Goal: Task Accomplishment & Management: Manage account settings

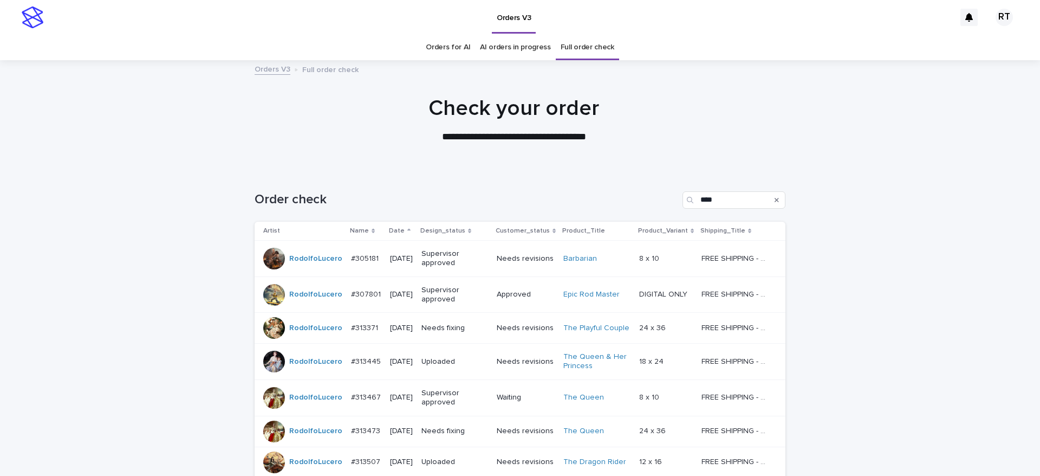
click at [446, 45] on link "Orders for AI" at bounding box center [448, 47] width 44 height 25
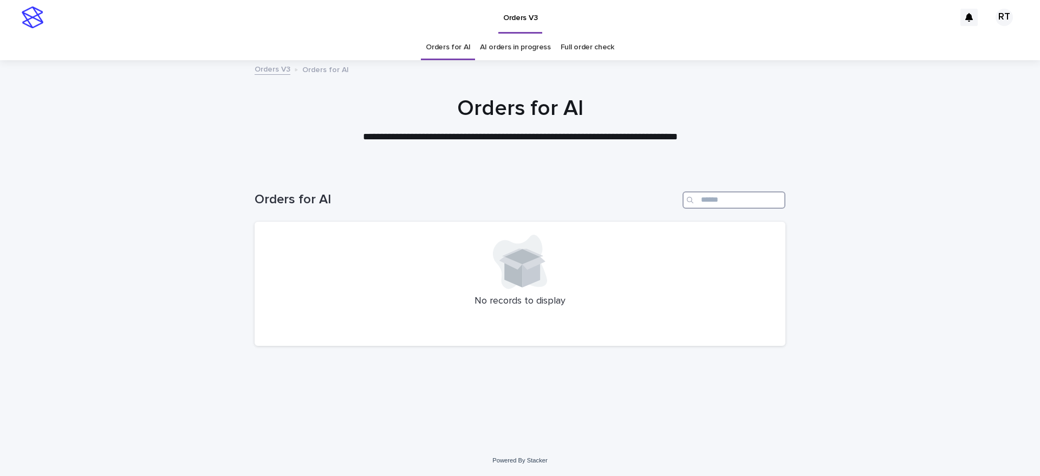
click at [738, 196] on input "Search" at bounding box center [733, 199] width 103 height 17
drag, startPoint x: 738, startPoint y: 196, endPoint x: 665, endPoint y: 187, distance: 73.1
click at [665, 187] on div "Orders for AI *****" at bounding box center [520, 196] width 531 height 52
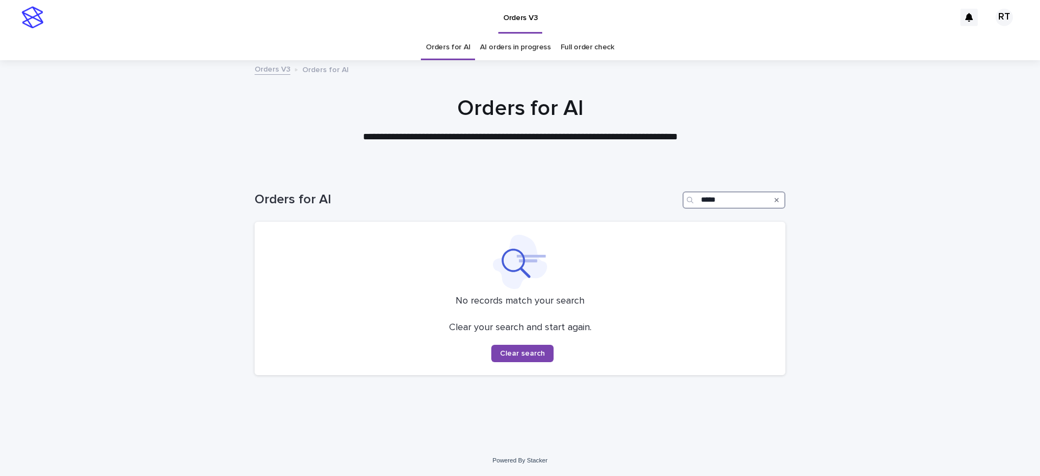
type input "*****"
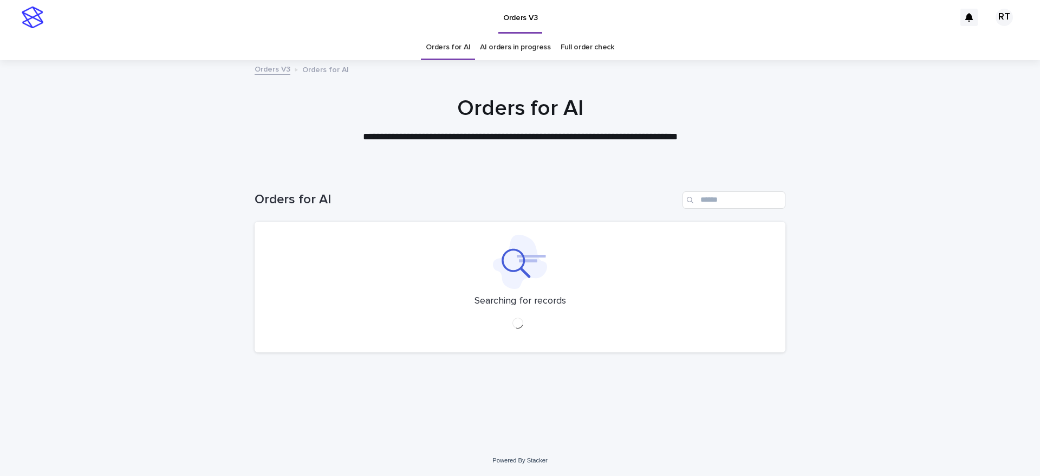
click at [657, 288] on div at bounding box center [520, 262] width 505 height 54
click at [582, 47] on link "Full order check" at bounding box center [588, 47] width 54 height 25
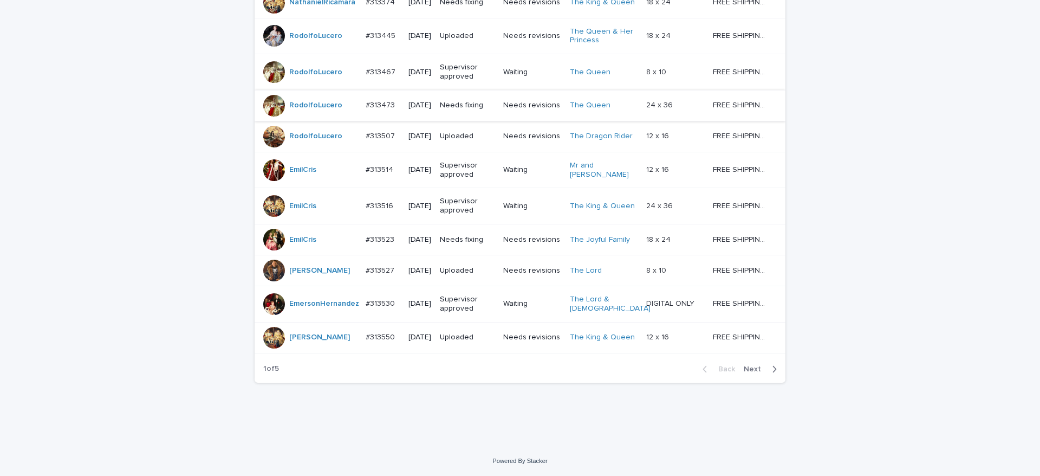
scroll to position [970, 0]
click at [748, 368] on span "Next" at bounding box center [756, 369] width 24 height 8
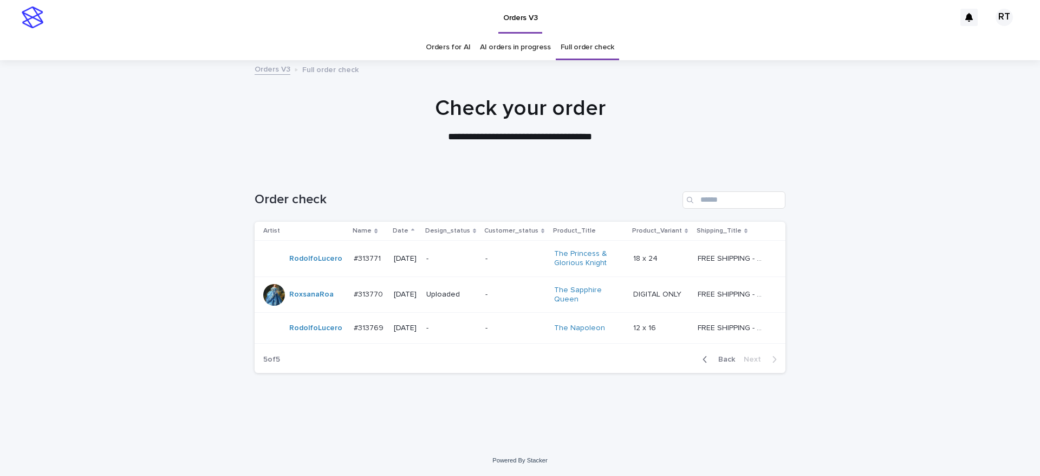
click at [728, 363] on button "Back" at bounding box center [716, 359] width 45 height 10
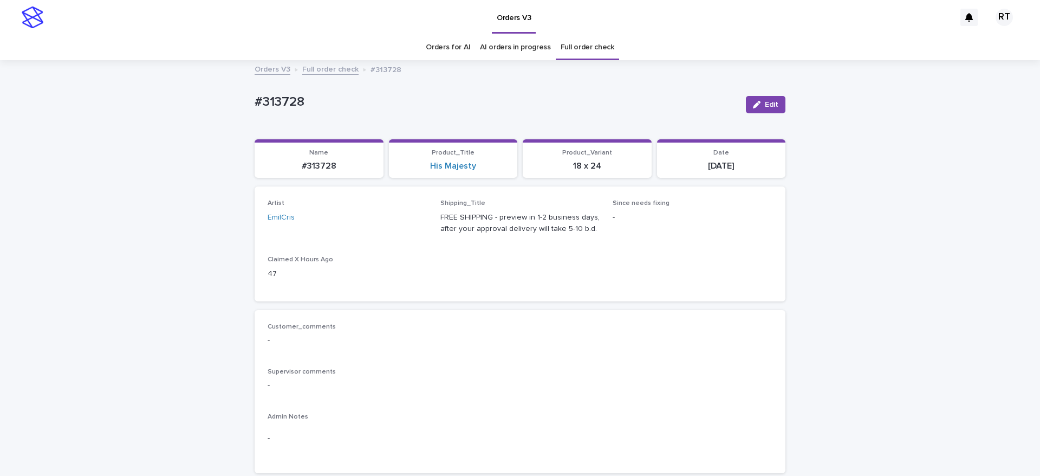
click at [427, 44] on link "Orders for AI" at bounding box center [448, 47] width 44 height 25
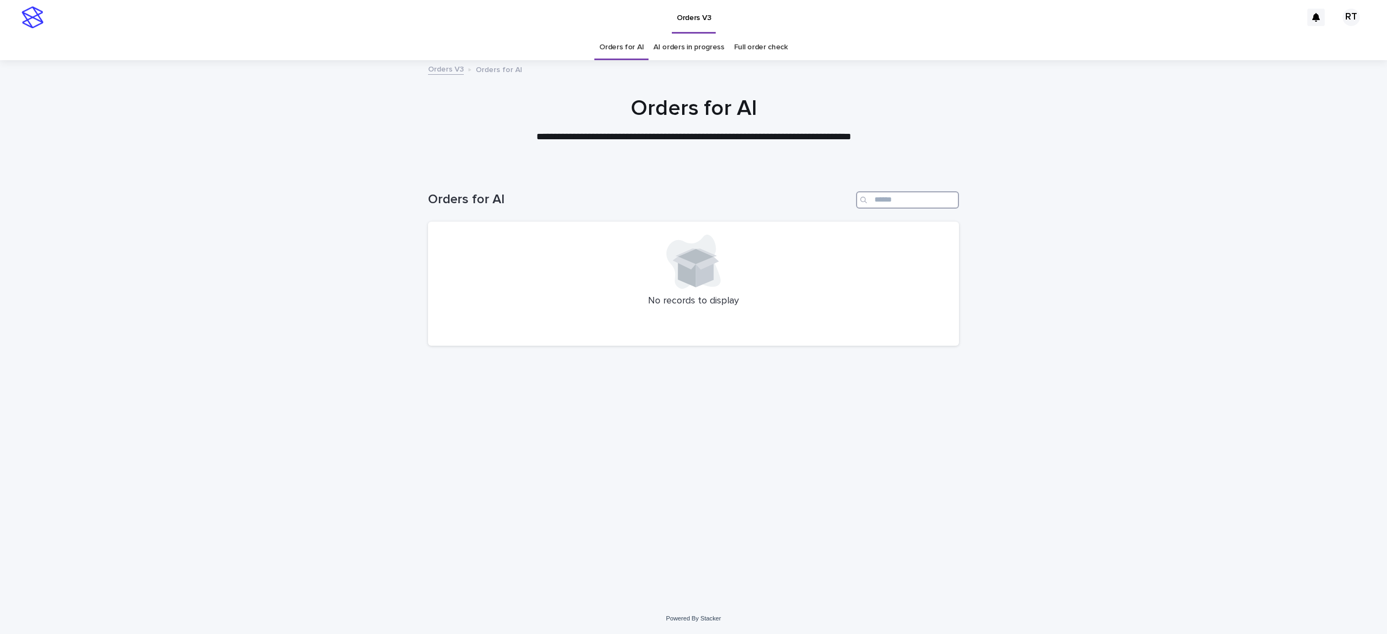
drag, startPoint x: 893, startPoint y: 194, endPoint x: 887, endPoint y: 192, distance: 6.9
click at [894, 194] on input "Search" at bounding box center [907, 199] width 103 height 17
click at [209, 127] on div "**********" at bounding box center [693, 119] width 1387 height 49
click at [757, 50] on link "Full order check" at bounding box center [761, 47] width 54 height 25
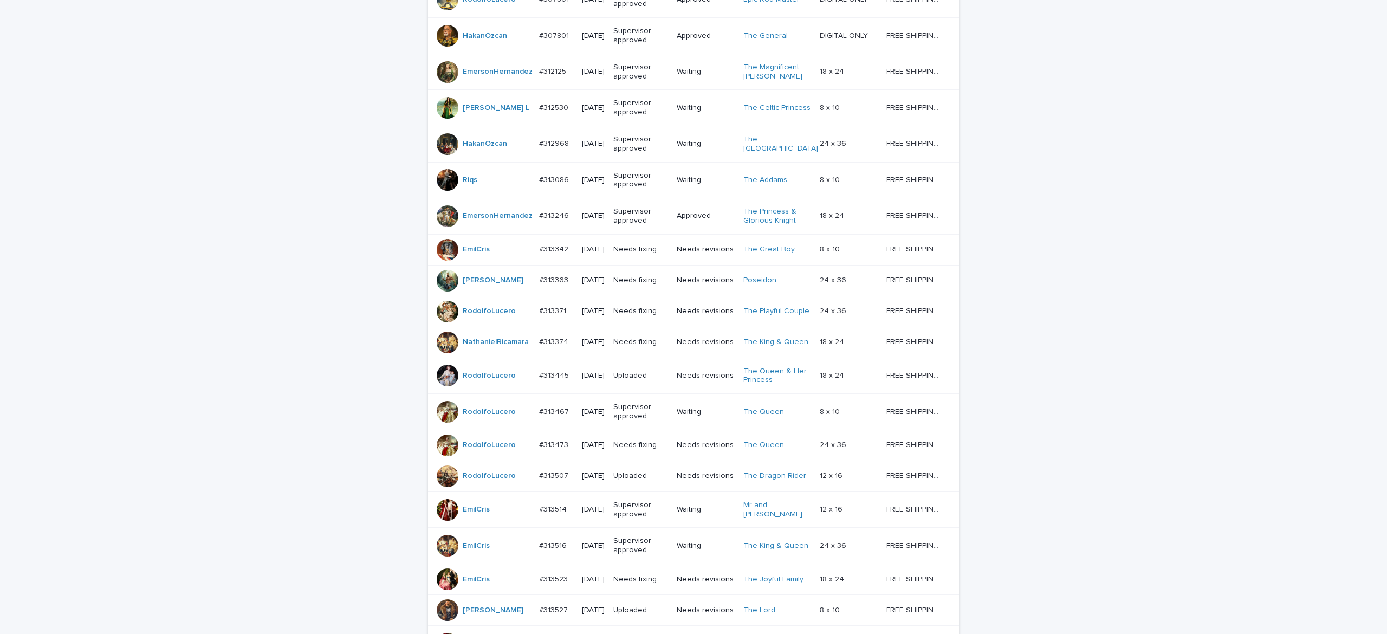
scroll to position [817, 0]
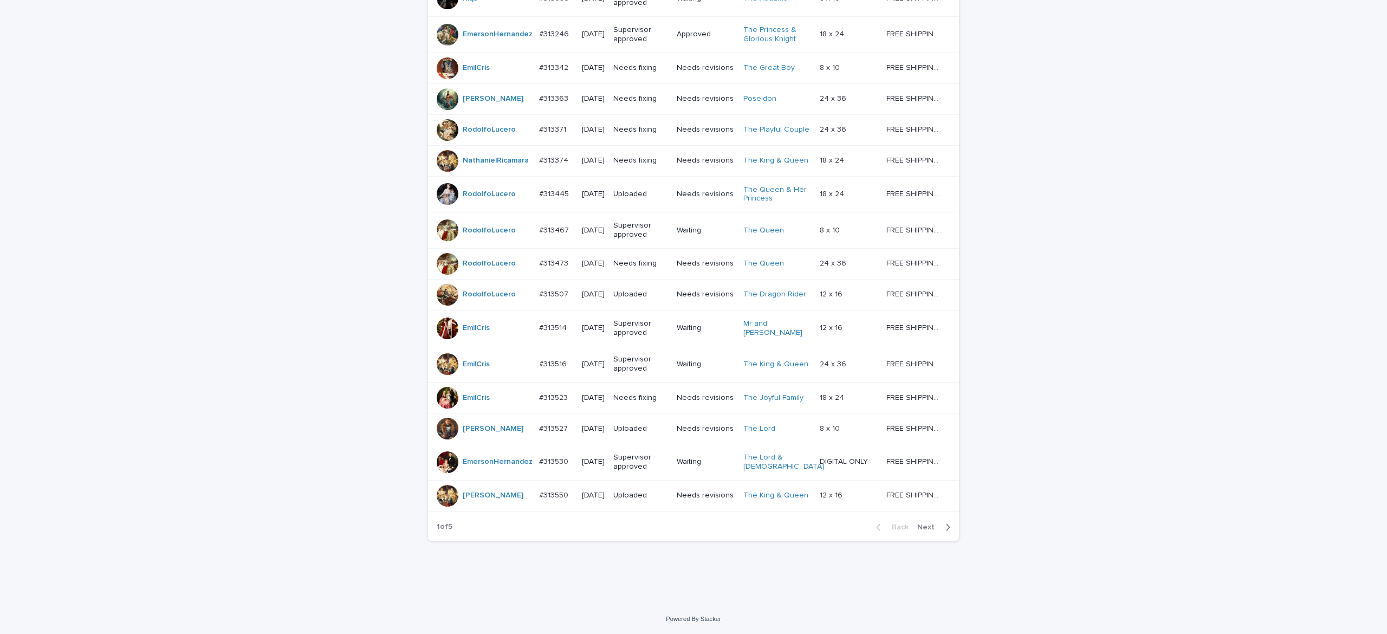
click at [917, 475] on span "Next" at bounding box center [929, 527] width 24 height 8
click at [921, 475] on span "Next" at bounding box center [929, 527] width 24 height 8
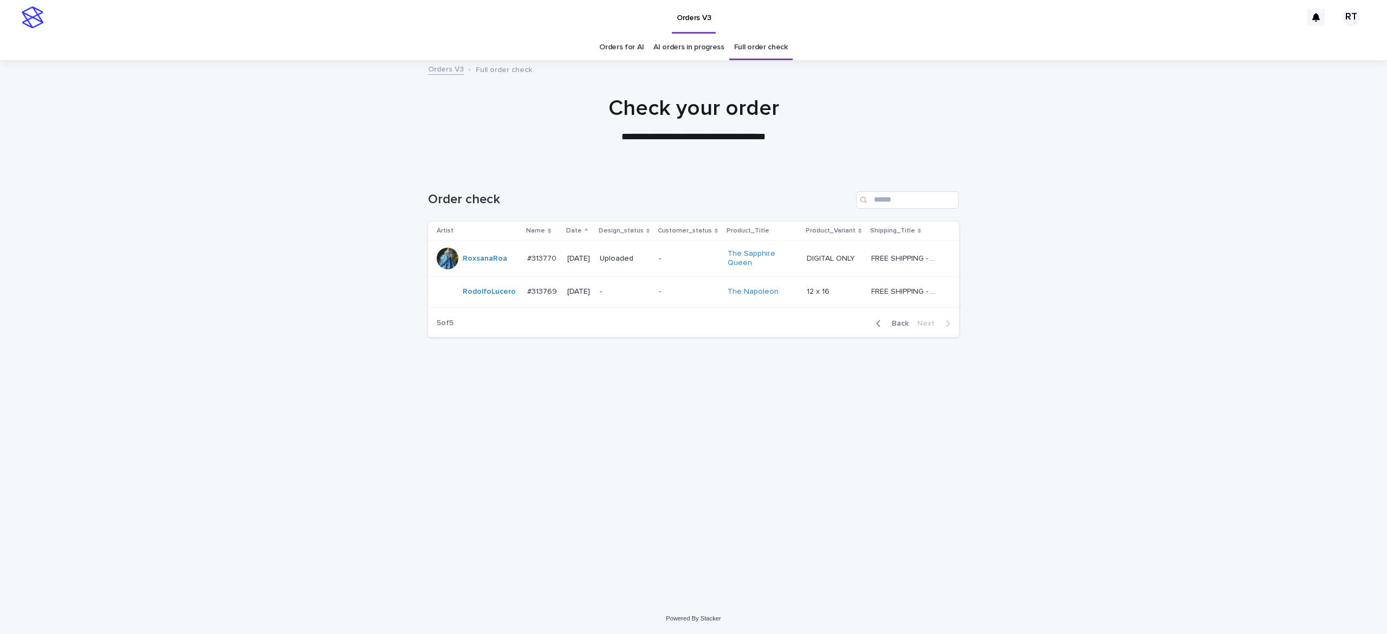
drag, startPoint x: 901, startPoint y: 324, endPoint x: 1378, endPoint y: 341, distance: 477.5
click at [901, 324] on span "Back" at bounding box center [896, 324] width 23 height 8
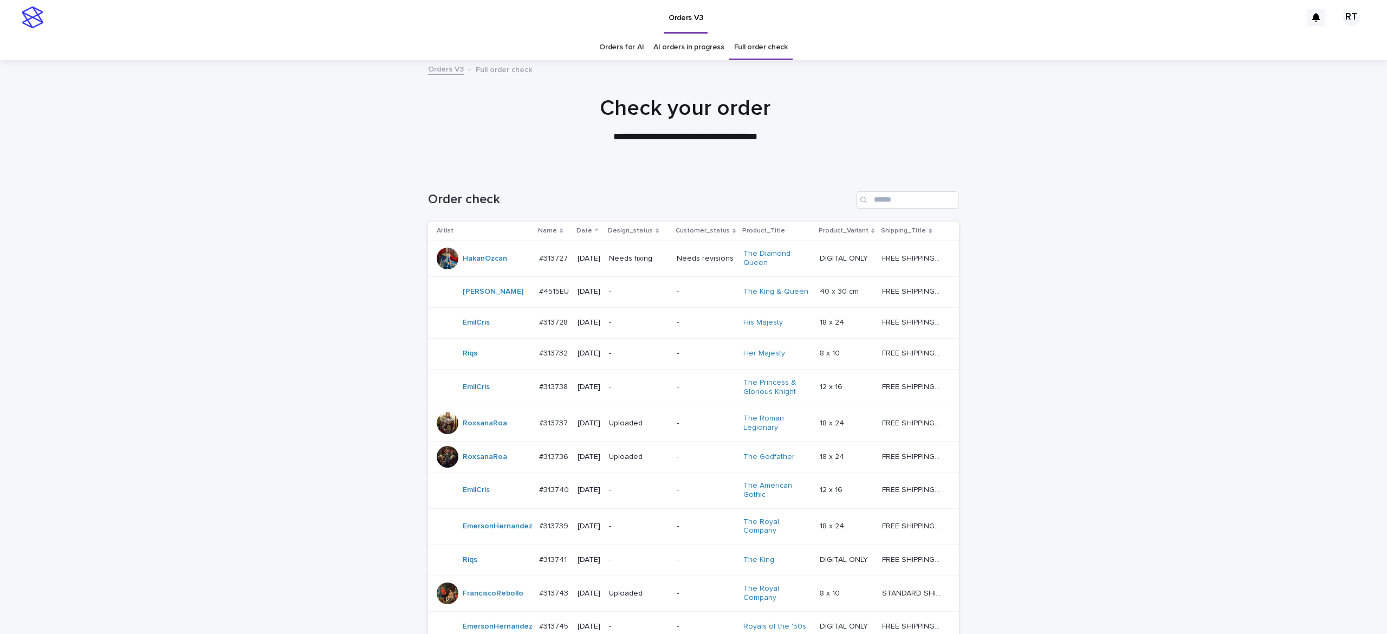
click at [614, 43] on link "Orders for AI" at bounding box center [621, 47] width 44 height 25
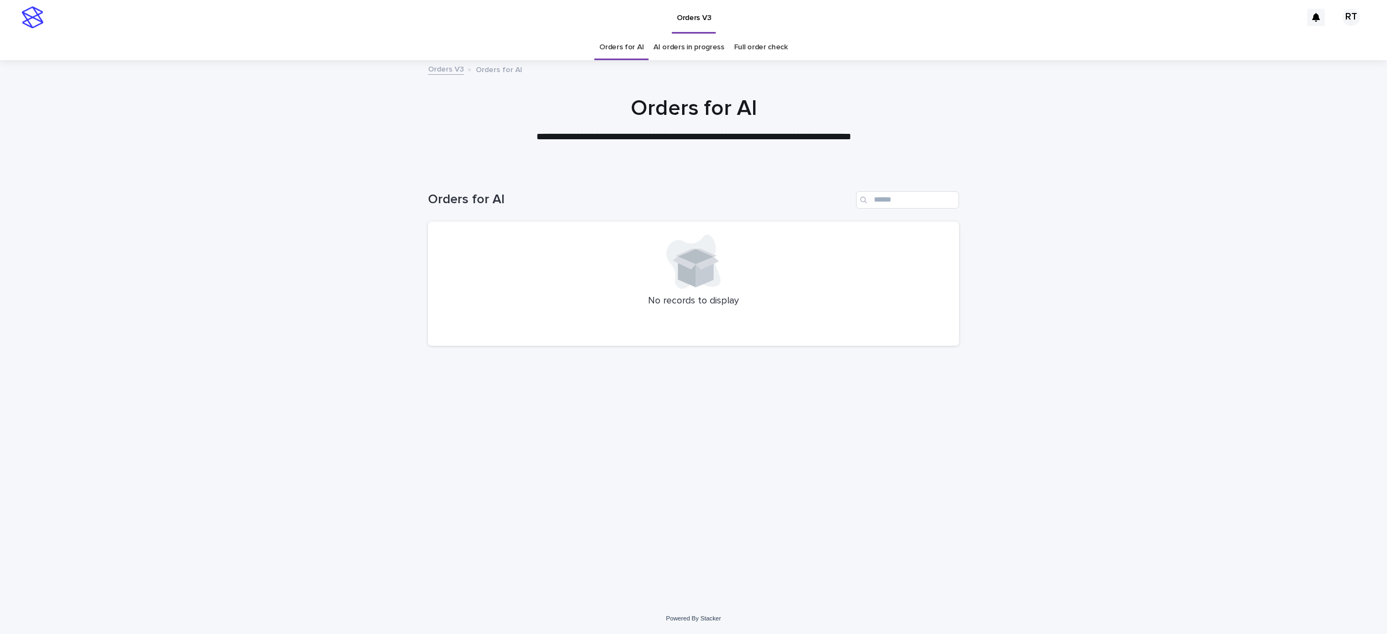
click at [752, 47] on link "Full order check" at bounding box center [761, 47] width 54 height 25
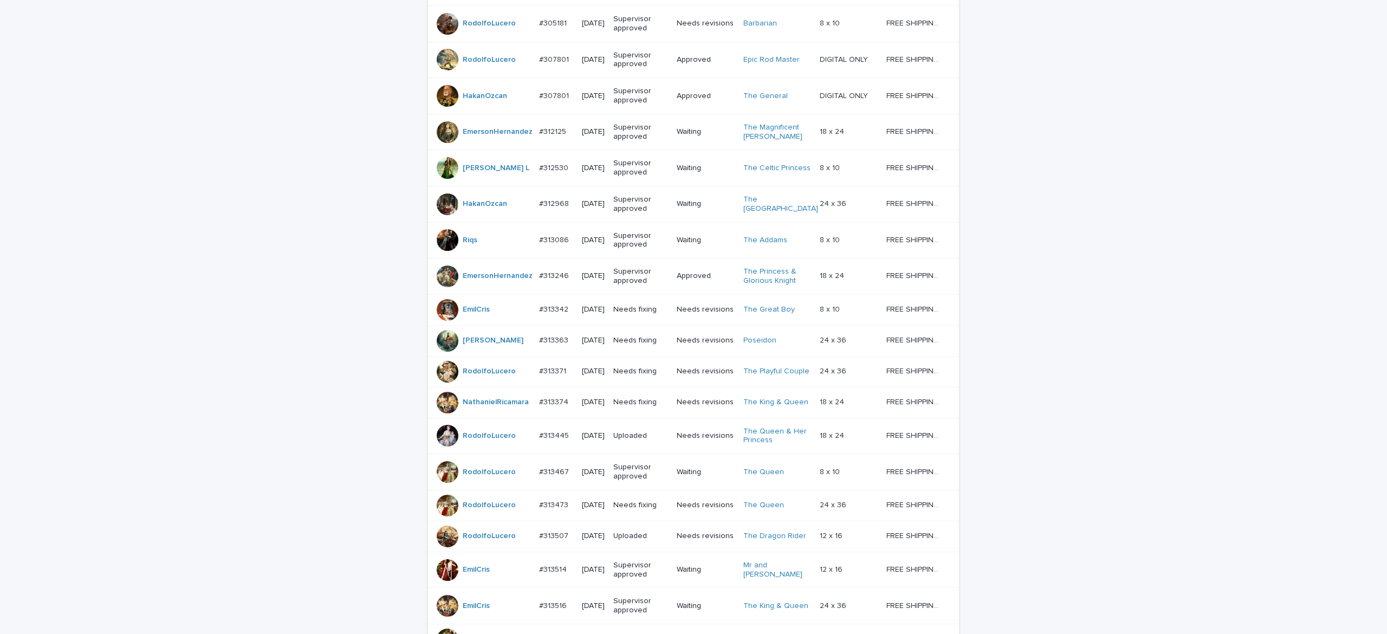
scroll to position [817, 0]
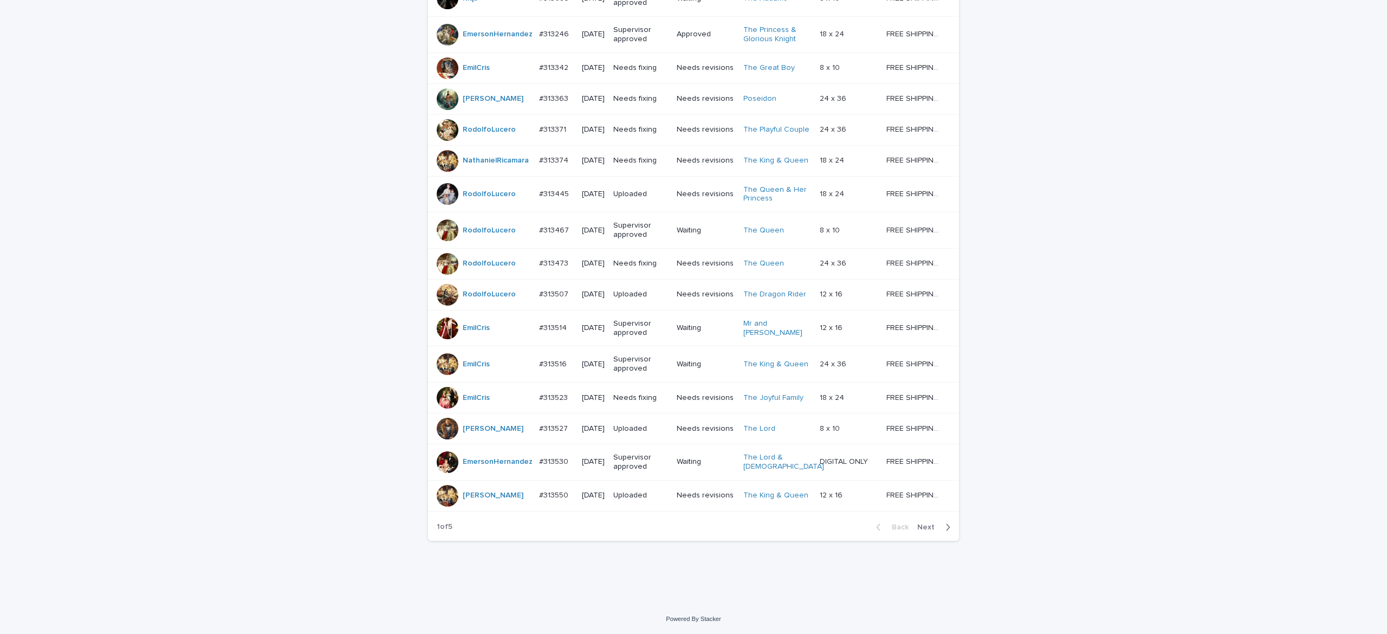
click at [915, 475] on button "Next" at bounding box center [936, 527] width 46 height 10
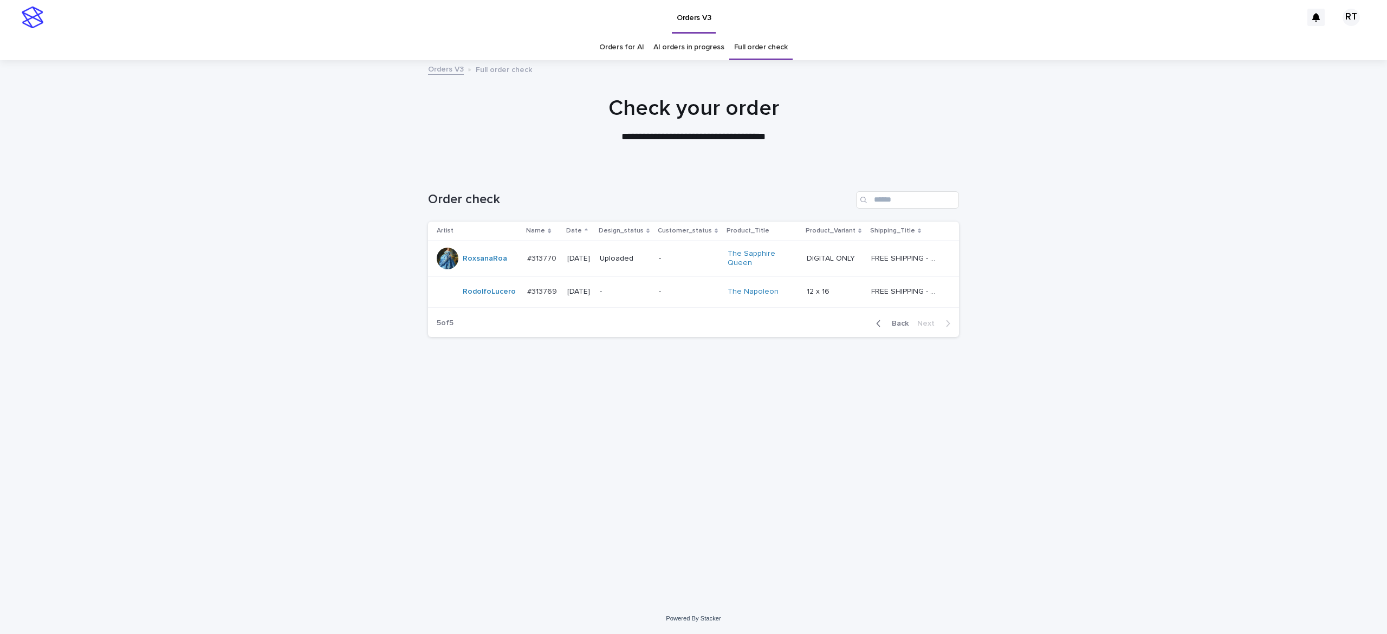
click at [623, 49] on link "Orders for AI" at bounding box center [621, 47] width 44 height 25
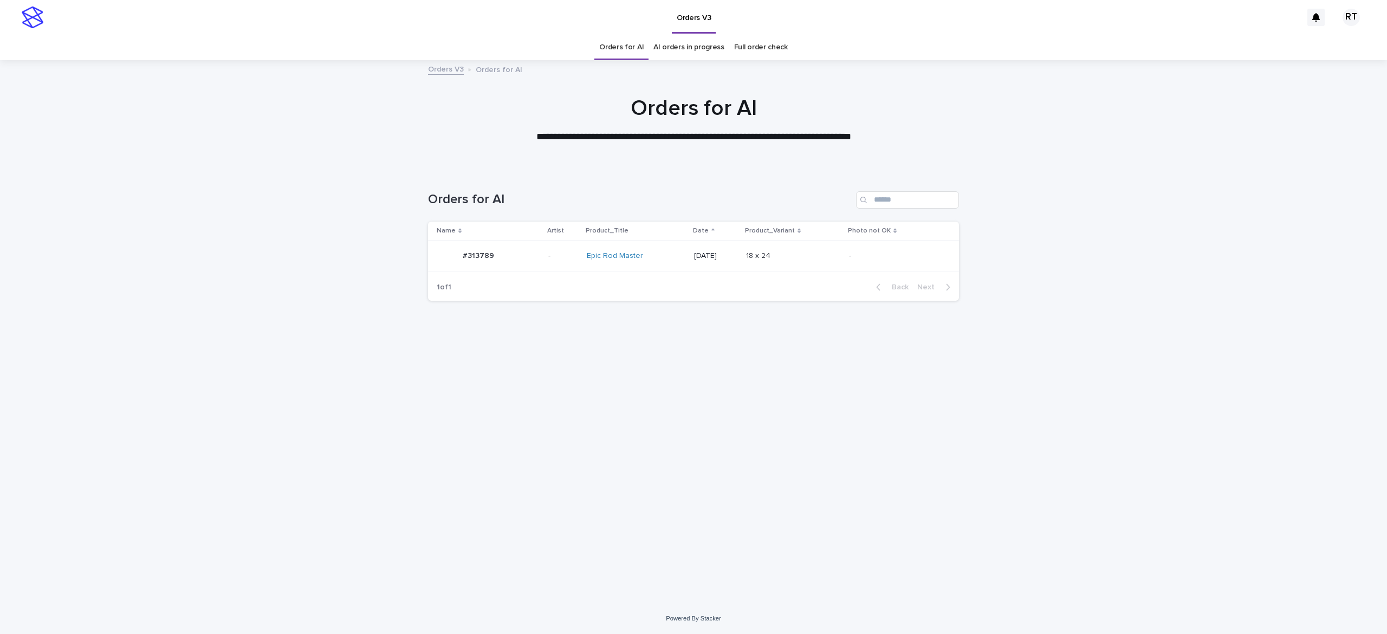
click at [642, 255] on div "Epic Rod Master" at bounding box center [632, 255] width 90 height 9
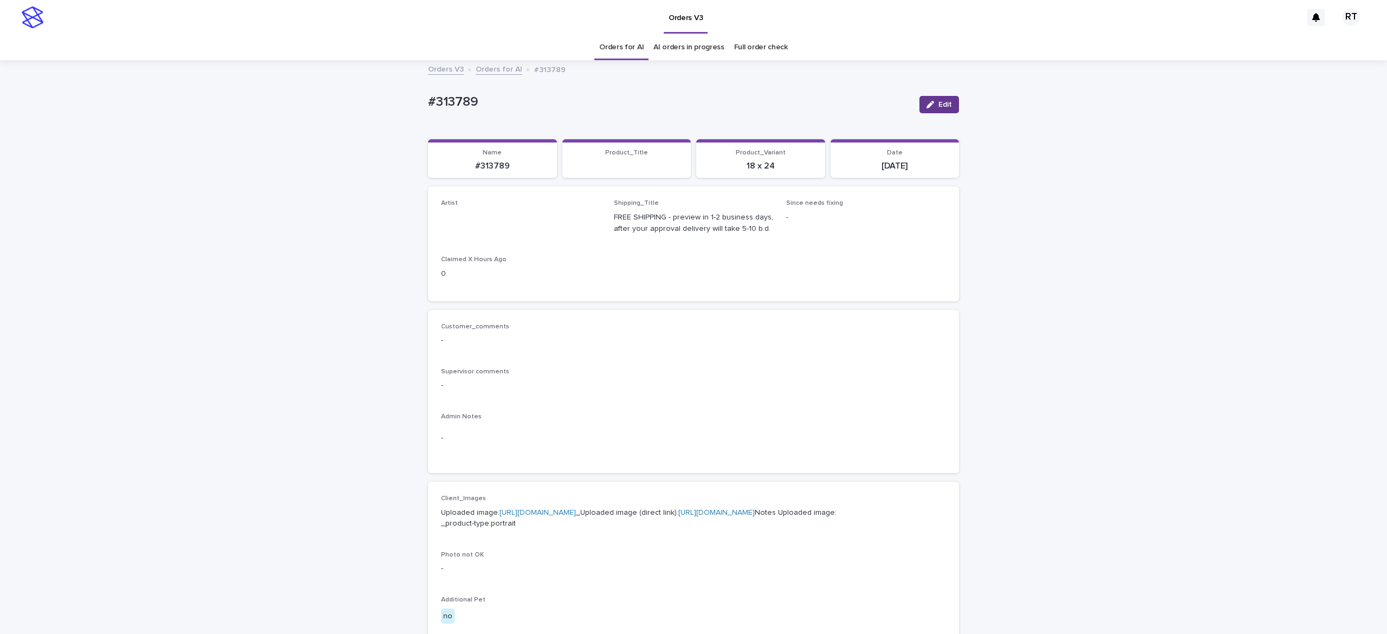
click at [938, 107] on span "Edit" at bounding box center [945, 105] width 14 height 8
click at [477, 220] on div "Select..." at bounding box center [502, 222] width 123 height 18
paste input "*****"
type input "*****"
drag, startPoint x: 490, startPoint y: 242, endPoint x: 505, endPoint y: 243, distance: 15.2
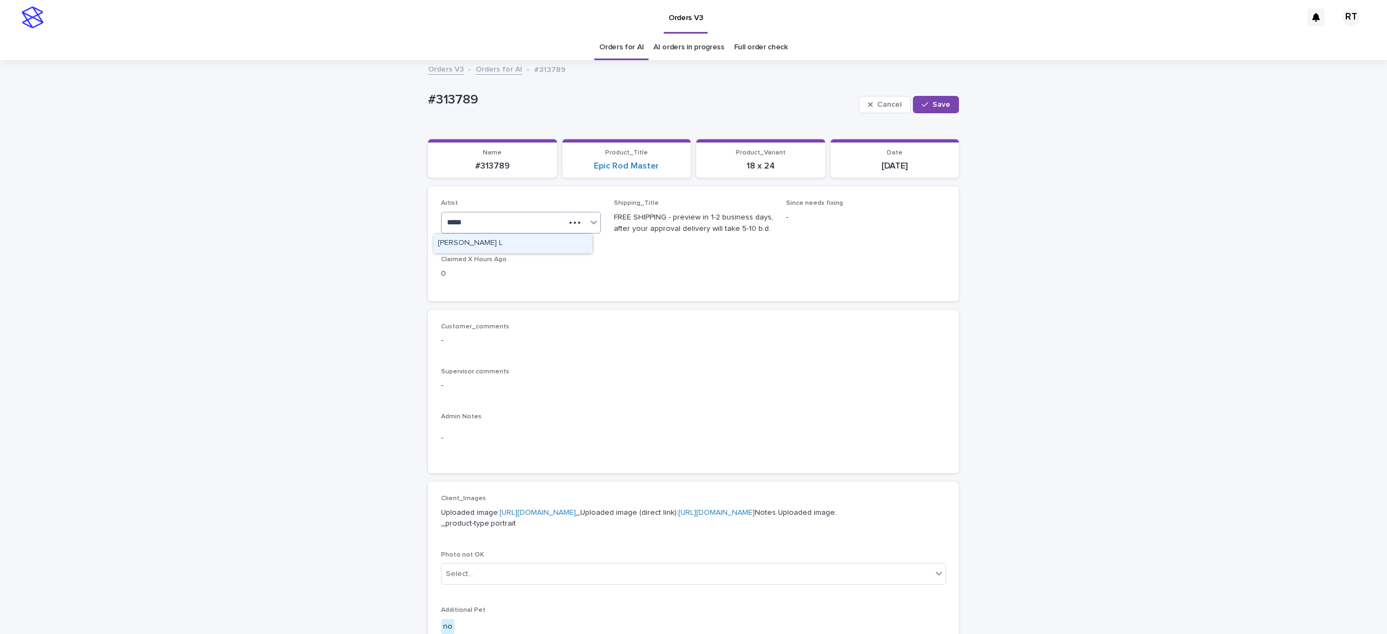
click at [495, 245] on div "[PERSON_NAME] L" at bounding box center [512, 243] width 159 height 19
click at [929, 99] on button "Save" at bounding box center [936, 104] width 46 height 17
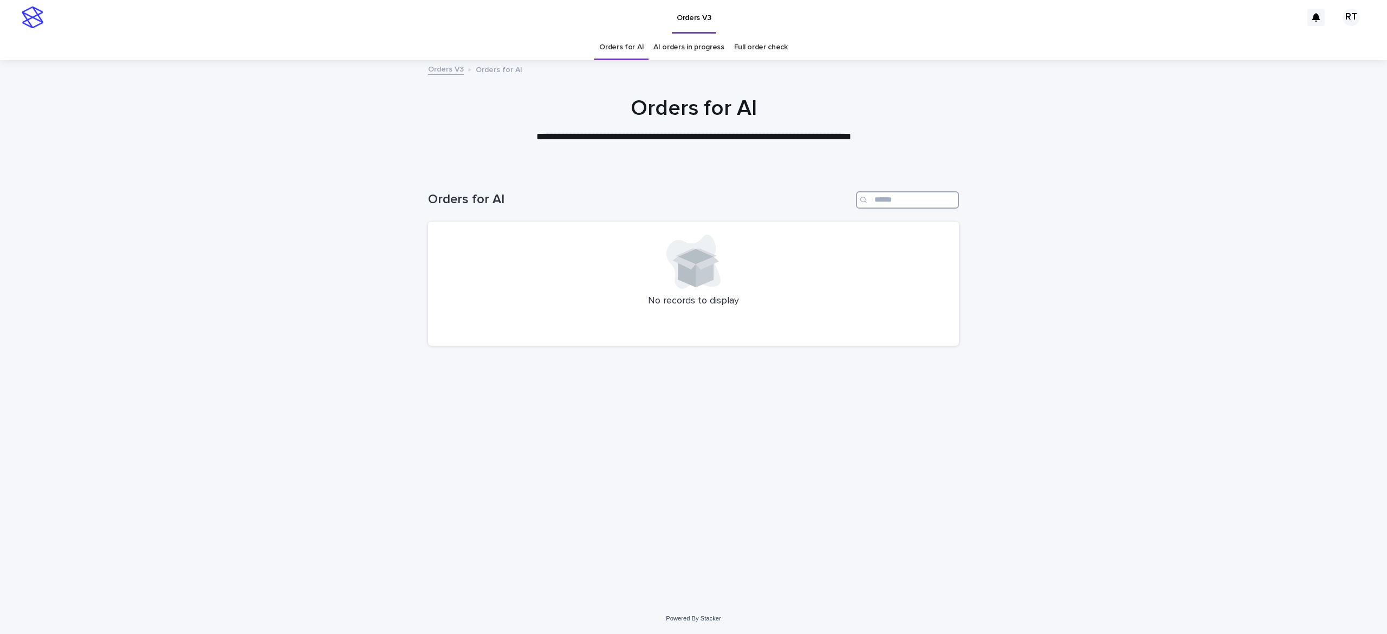
click at [891, 203] on input "Search" at bounding box center [907, 199] width 103 height 17
paste input "*****"
type input "*****"
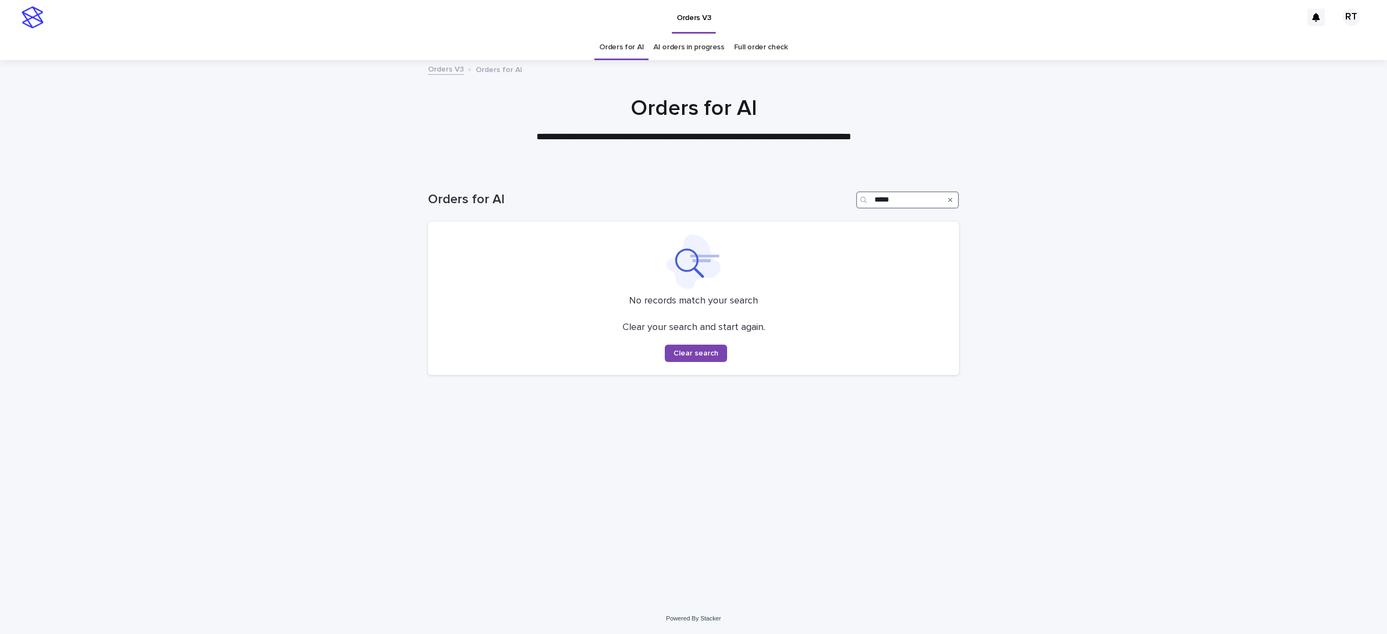
drag, startPoint x: 848, startPoint y: 201, endPoint x: 775, endPoint y: 198, distance: 73.2
click at [772, 199] on div "Orders for AI *****" at bounding box center [693, 199] width 531 height 17
click at [749, 475] on div "Loading... Saving… Loading... Saving… Orders for AI Searching for records" at bounding box center [693, 373] width 542 height 406
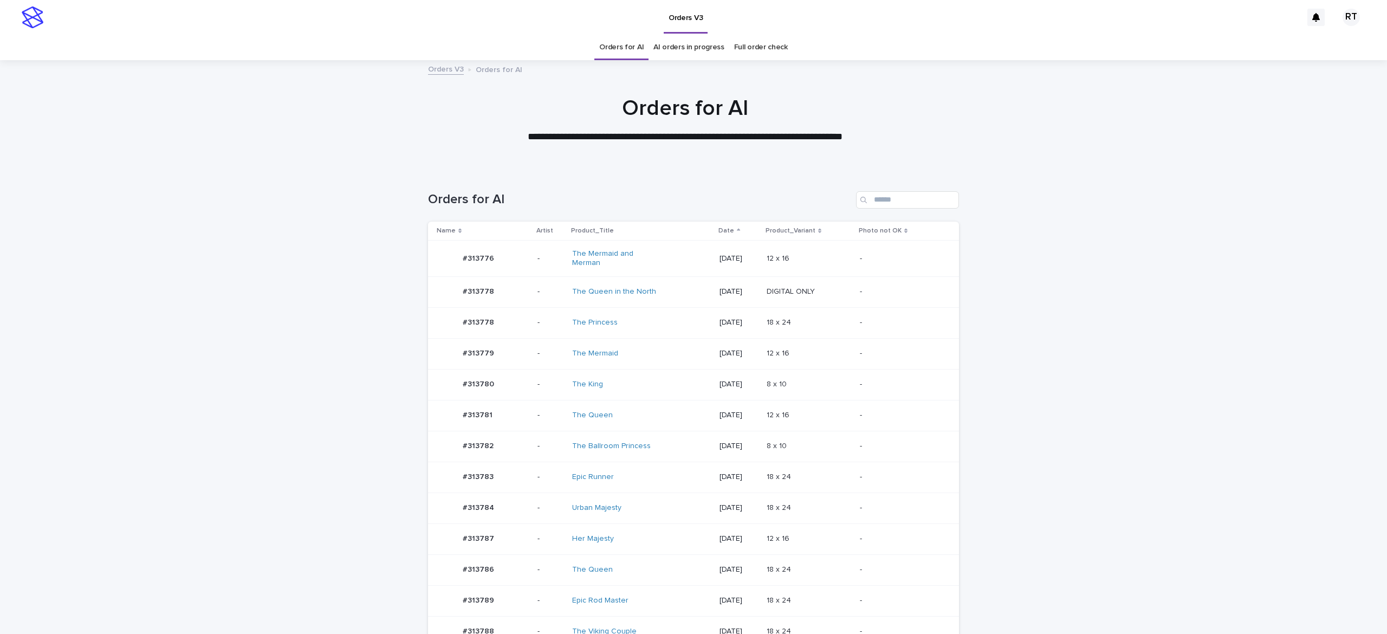
click at [636, 338] on td "The Mermaid" at bounding box center [641, 353] width 147 height 31
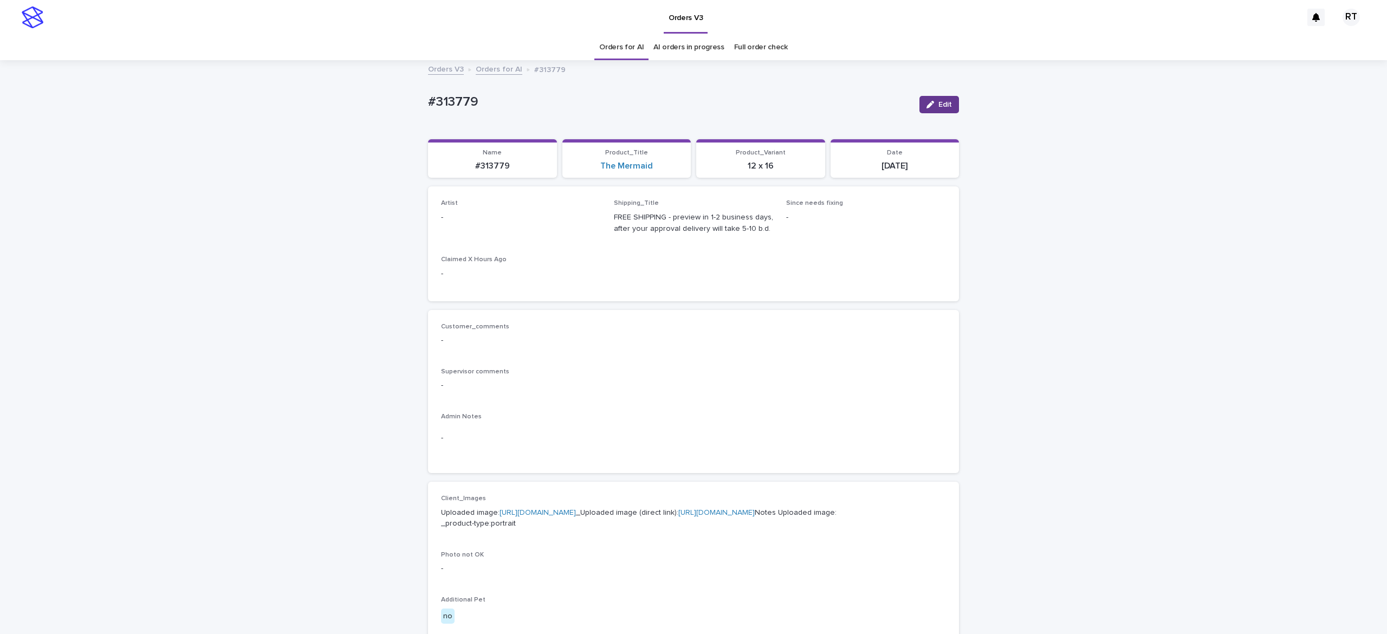
click at [938, 105] on span "Edit" at bounding box center [945, 105] width 14 height 8
click at [507, 221] on div "Select..." at bounding box center [502, 222] width 123 height 18
paste input "*****"
type input "*****"
drag, startPoint x: 507, startPoint y: 245, endPoint x: 514, endPoint y: 242, distance: 7.5
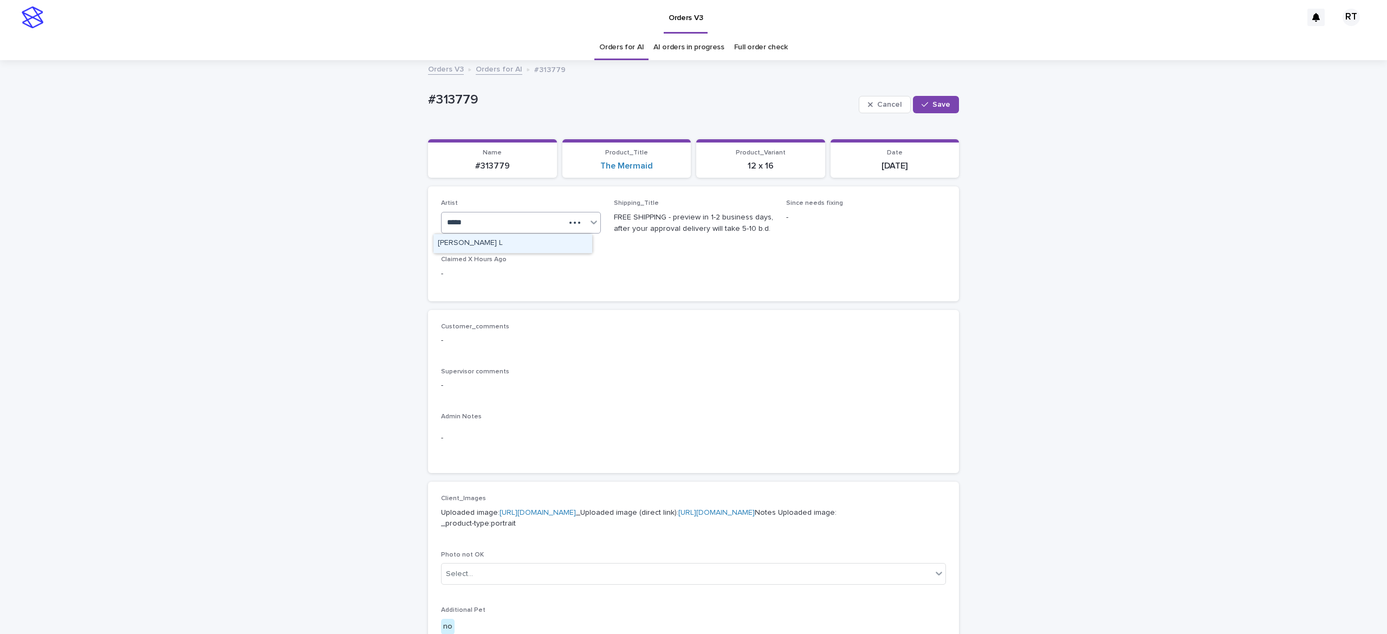
click at [510, 242] on div "[PERSON_NAME] L" at bounding box center [512, 243] width 159 height 19
click at [943, 107] on button "Save" at bounding box center [936, 104] width 46 height 17
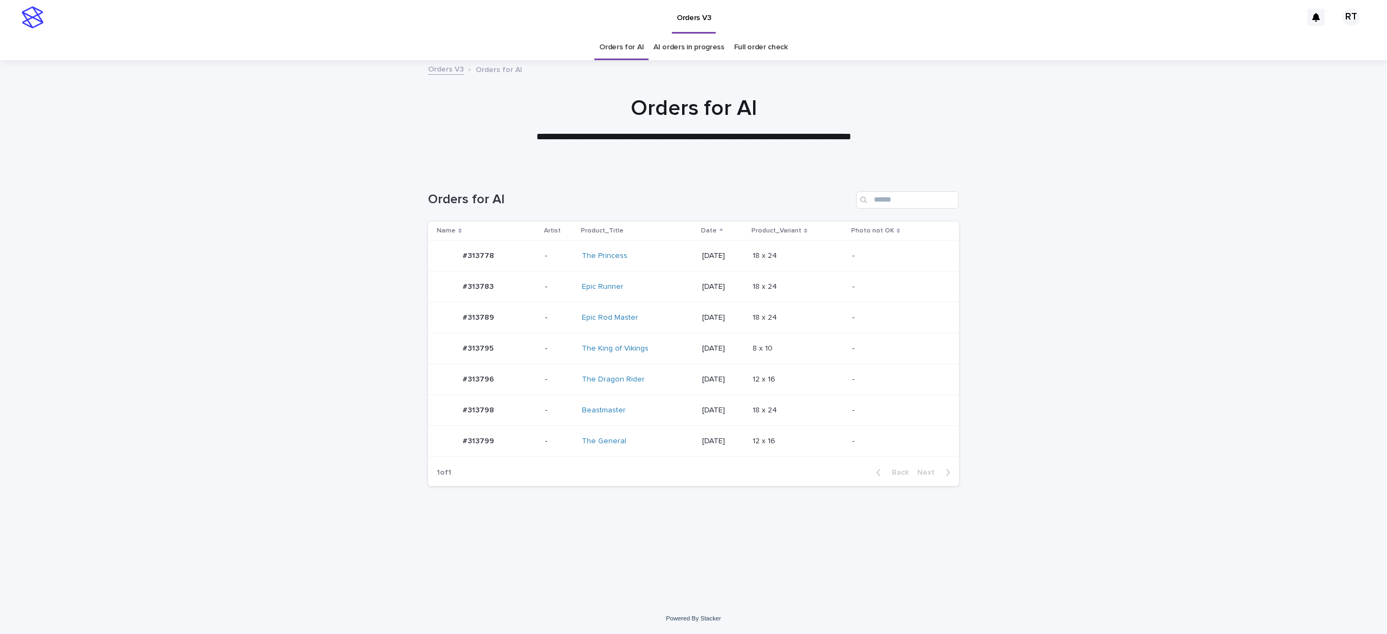
click at [653, 408] on div "Beastmaster" at bounding box center [627, 410] width 90 height 9
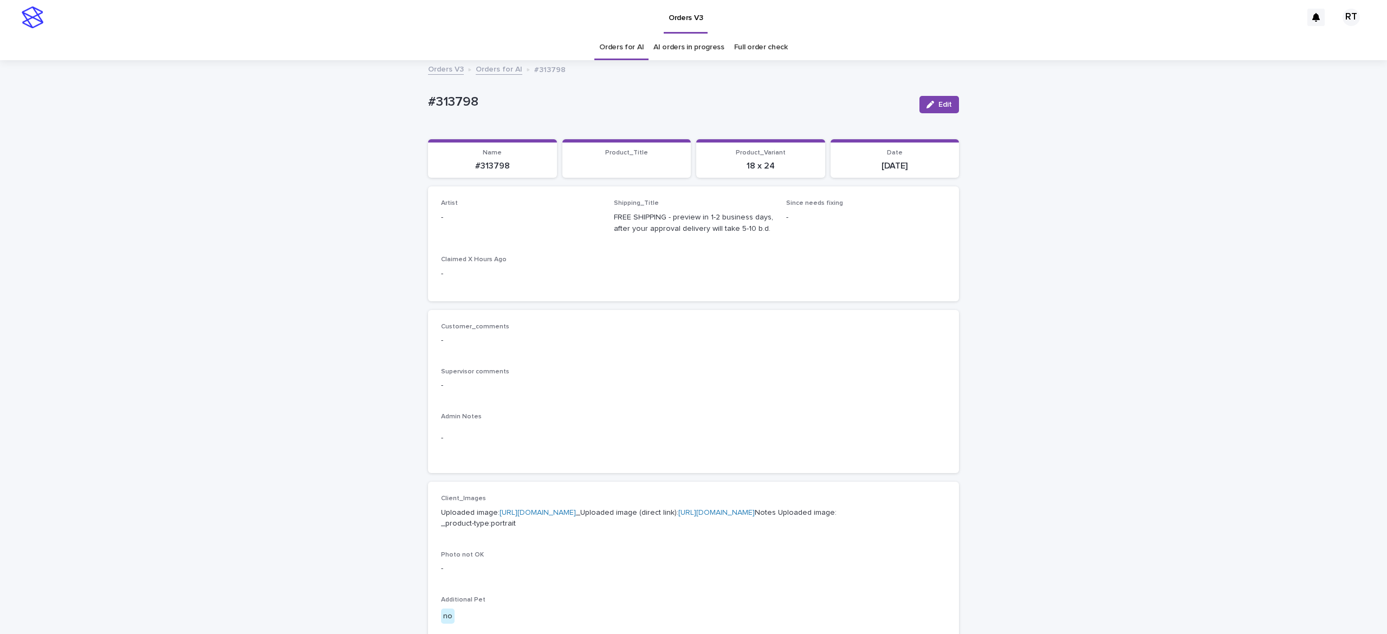
drag, startPoint x: 930, startPoint y: 103, endPoint x: 425, endPoint y: 216, distance: 517.2
click at [938, 103] on span "Edit" at bounding box center [945, 105] width 14 height 8
click at [477, 219] on div "Select..." at bounding box center [502, 222] width 123 height 18
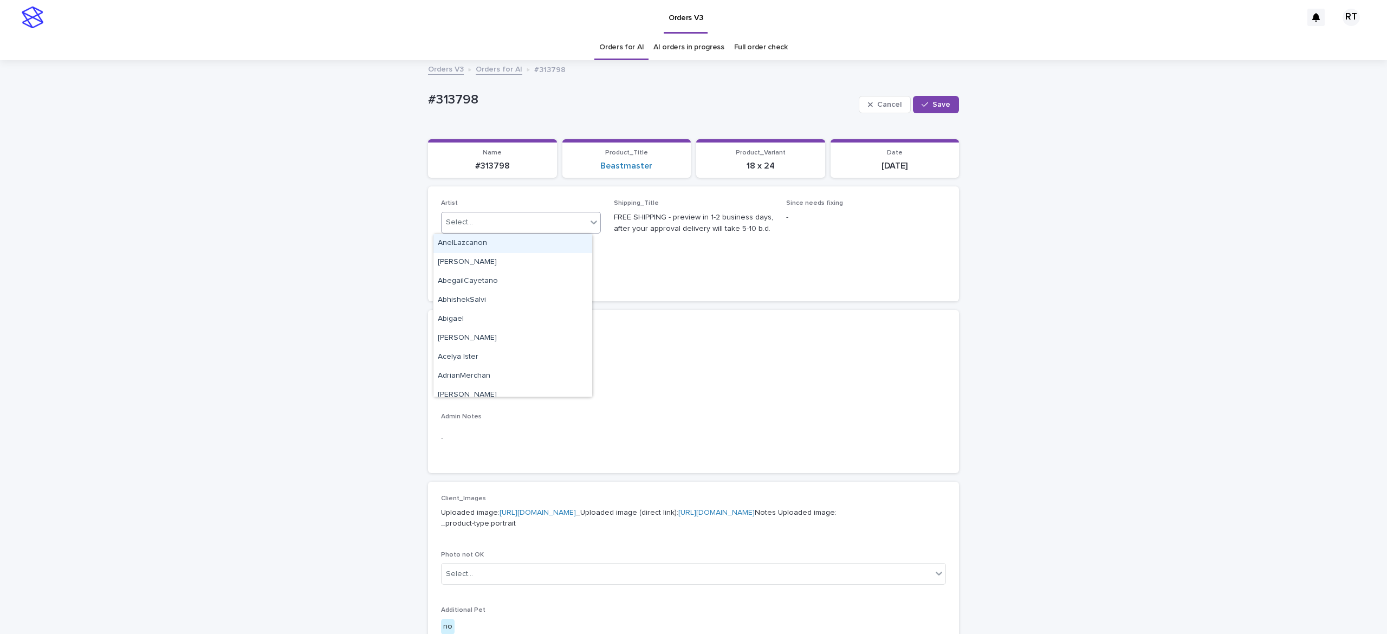
paste input "*****"
type input "*****"
click at [484, 235] on div "[PERSON_NAME] L" at bounding box center [512, 243] width 159 height 19
click at [932, 103] on span "Save" at bounding box center [941, 105] width 18 height 8
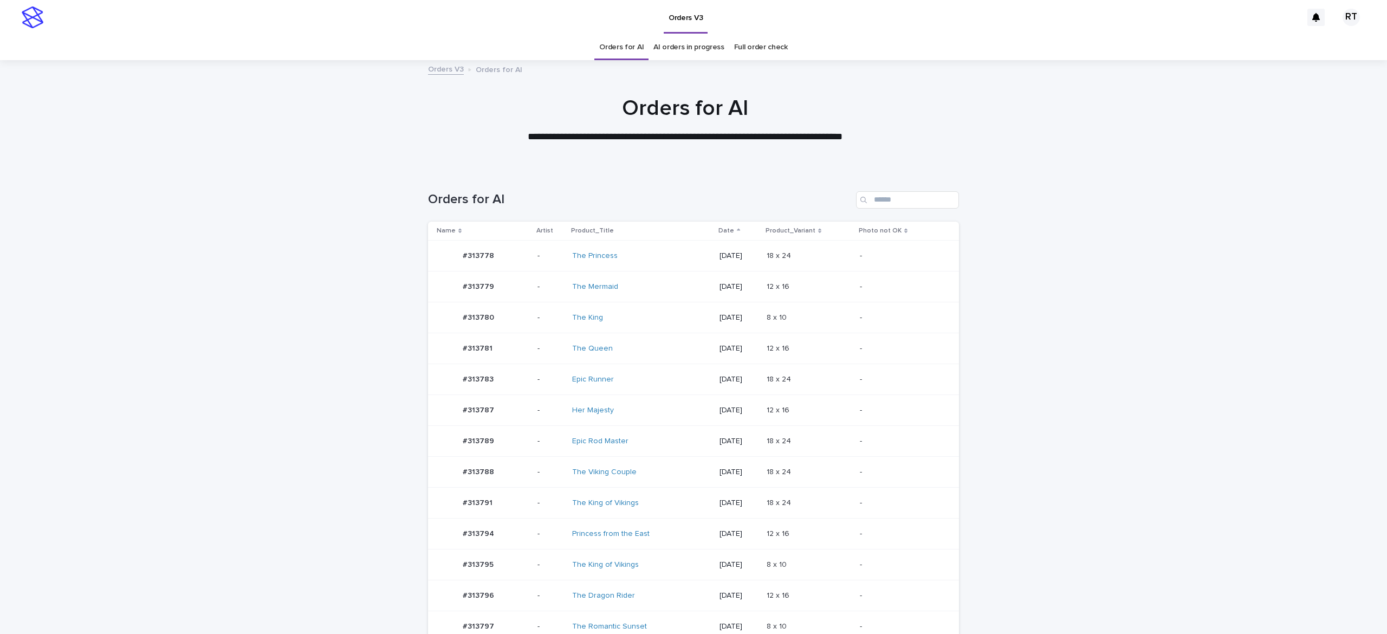
click at [665, 565] on div "The King of Vikings" at bounding box center [641, 565] width 139 height 18
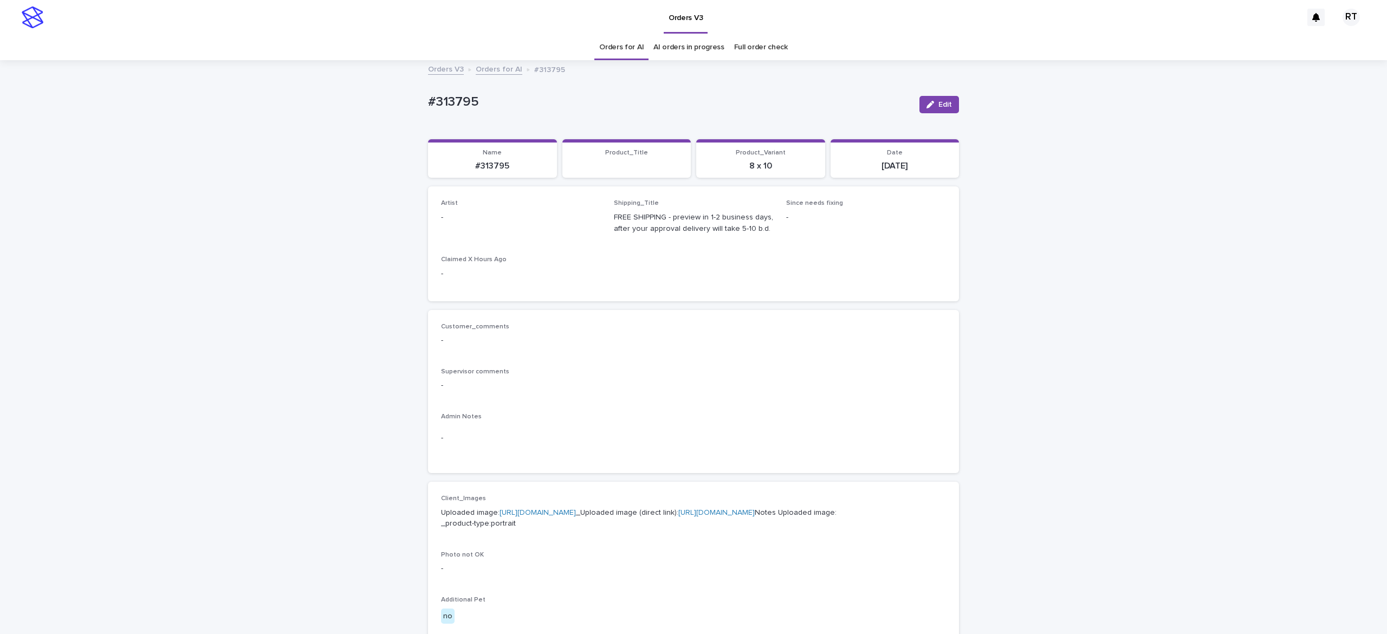
click at [939, 101] on button "Edit" at bounding box center [939, 104] width 40 height 17
drag, startPoint x: 484, startPoint y: 225, endPoint x: 489, endPoint y: 231, distance: 7.7
click at [483, 225] on div "Select..." at bounding box center [502, 222] width 123 height 18
paste input "*****"
type input "*****"
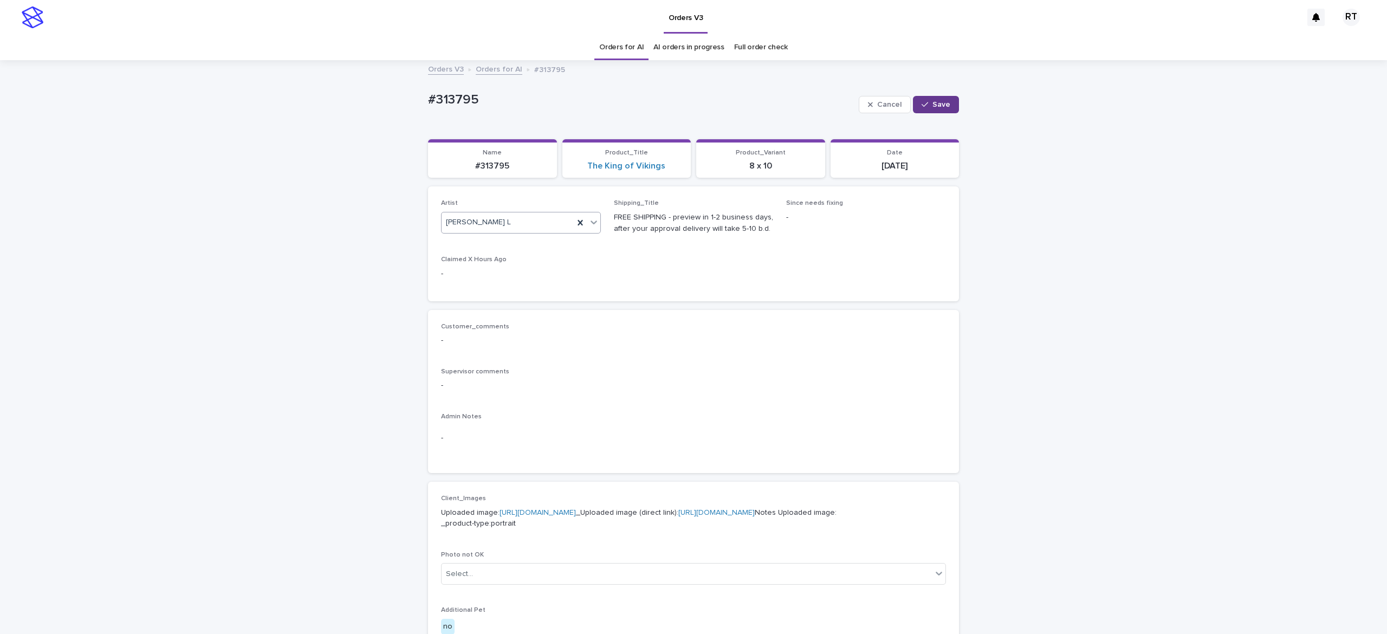
click at [932, 106] on span "Save" at bounding box center [941, 105] width 18 height 8
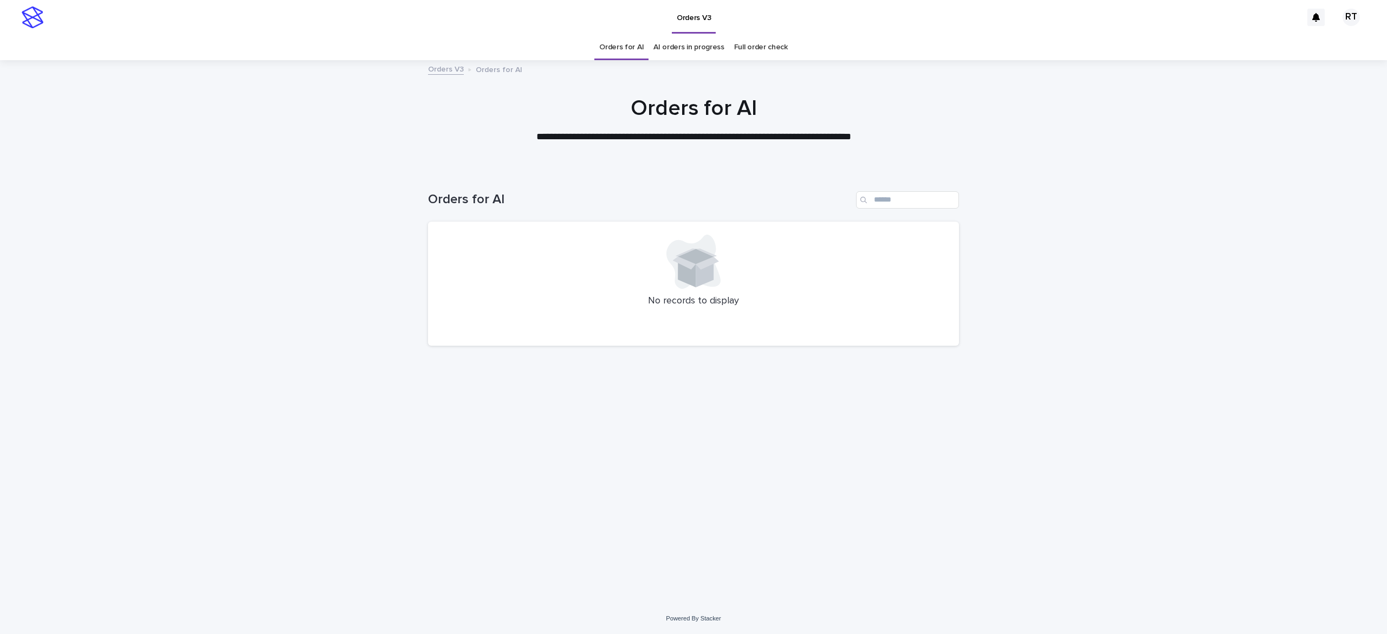
click at [763, 45] on link "Full order check" at bounding box center [761, 47] width 54 height 25
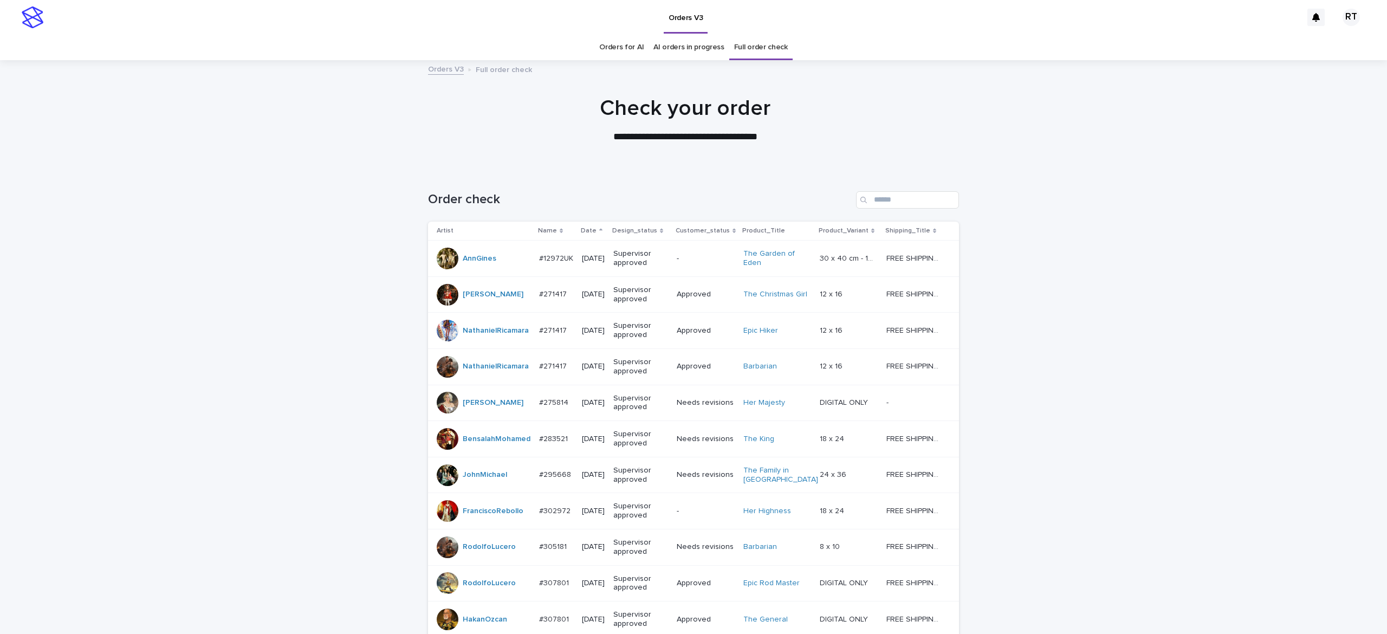
scroll to position [817, 0]
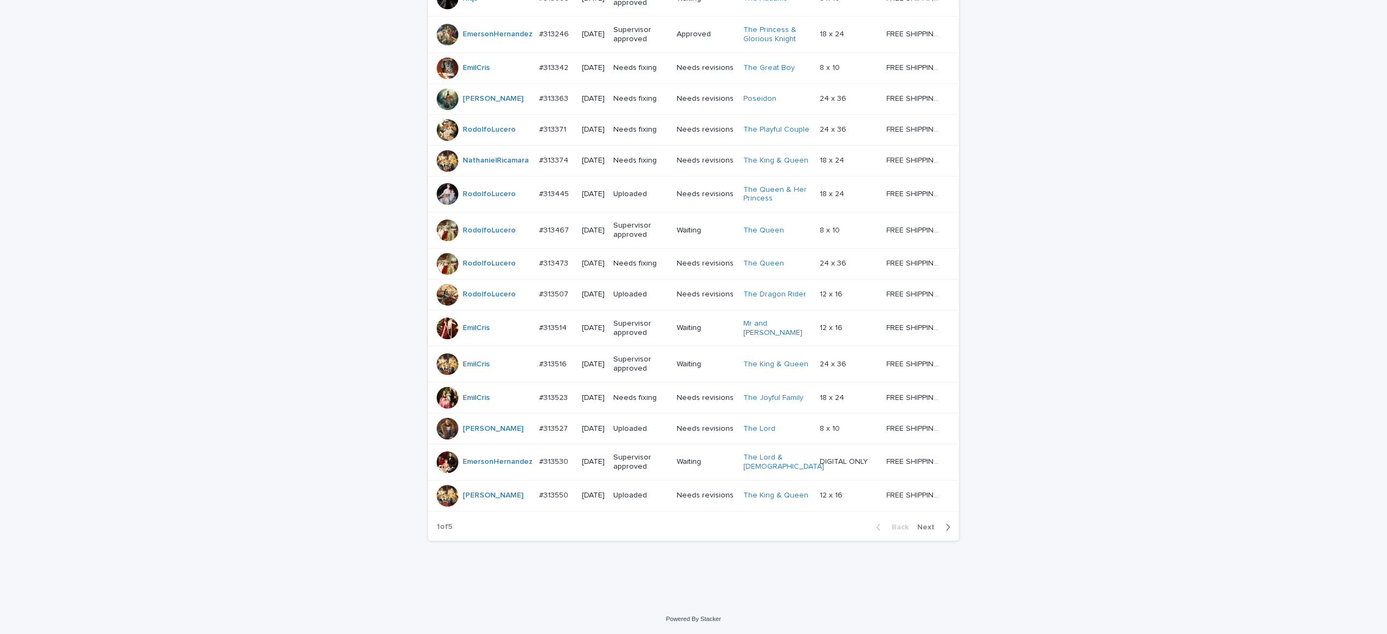
click at [917, 528] on span "Next" at bounding box center [929, 527] width 24 height 8
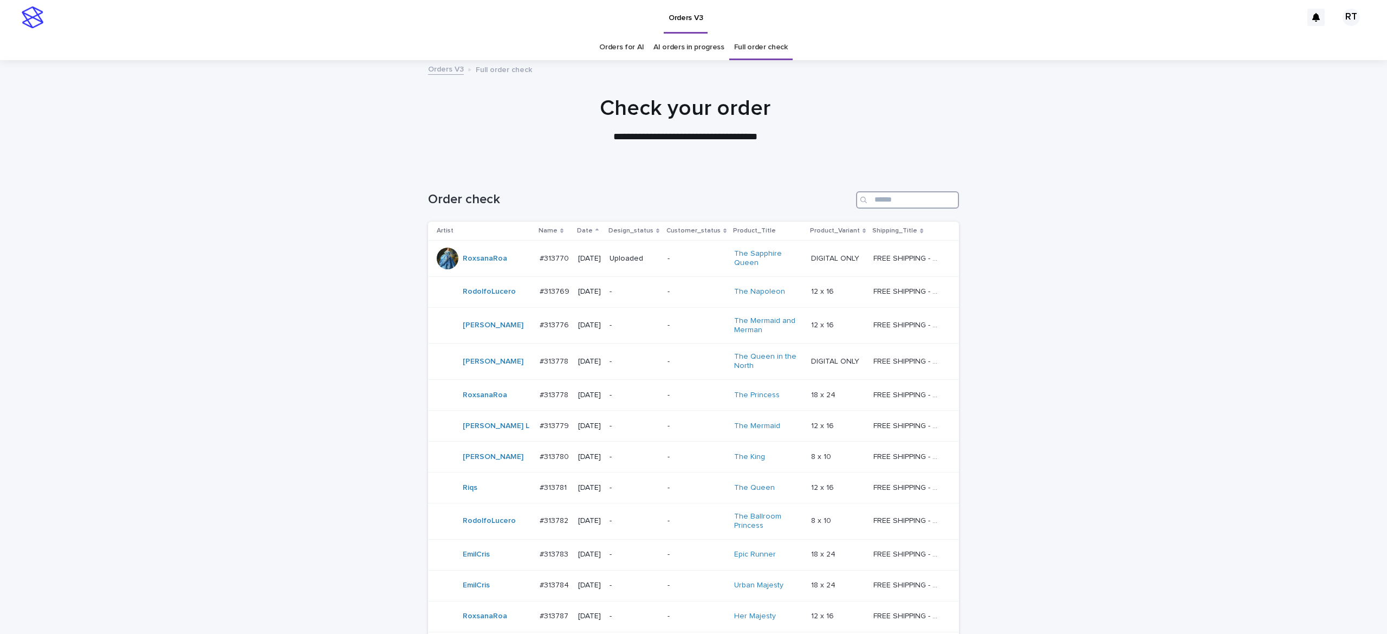
drag, startPoint x: 891, startPoint y: 197, endPoint x: 898, endPoint y: 197, distance: 6.5
click at [893, 198] on input "Search" at bounding box center [907, 199] width 103 height 17
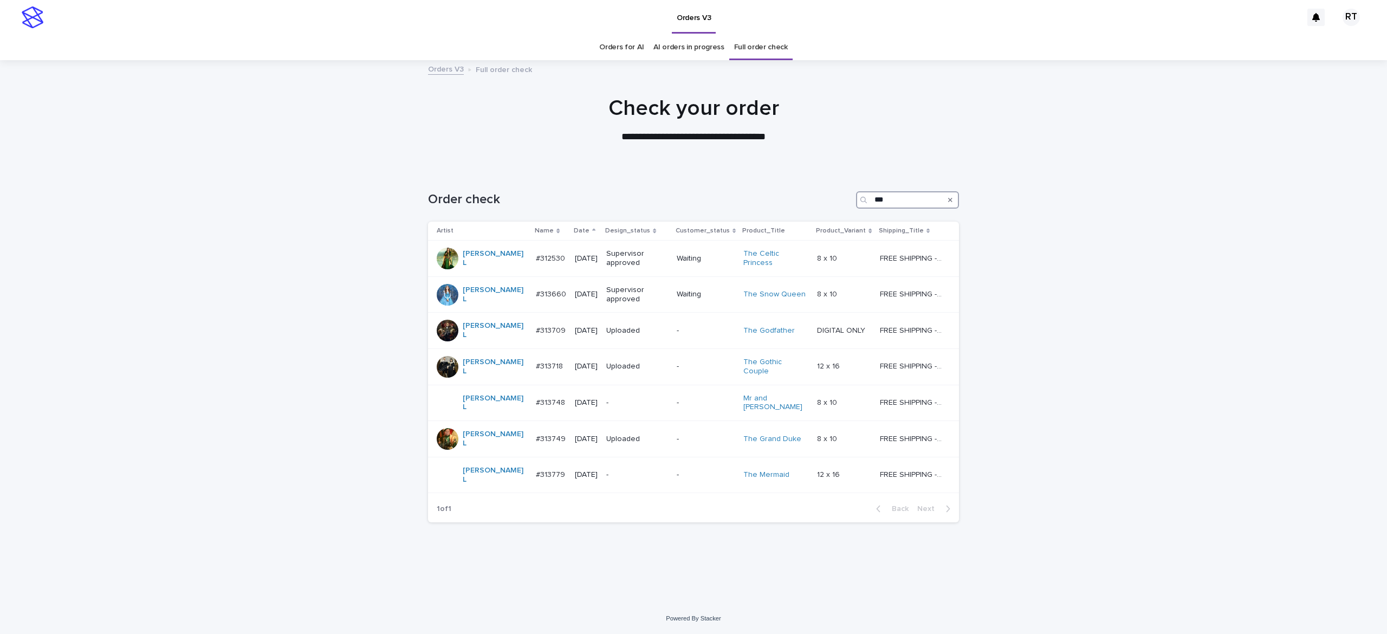
type input "***"
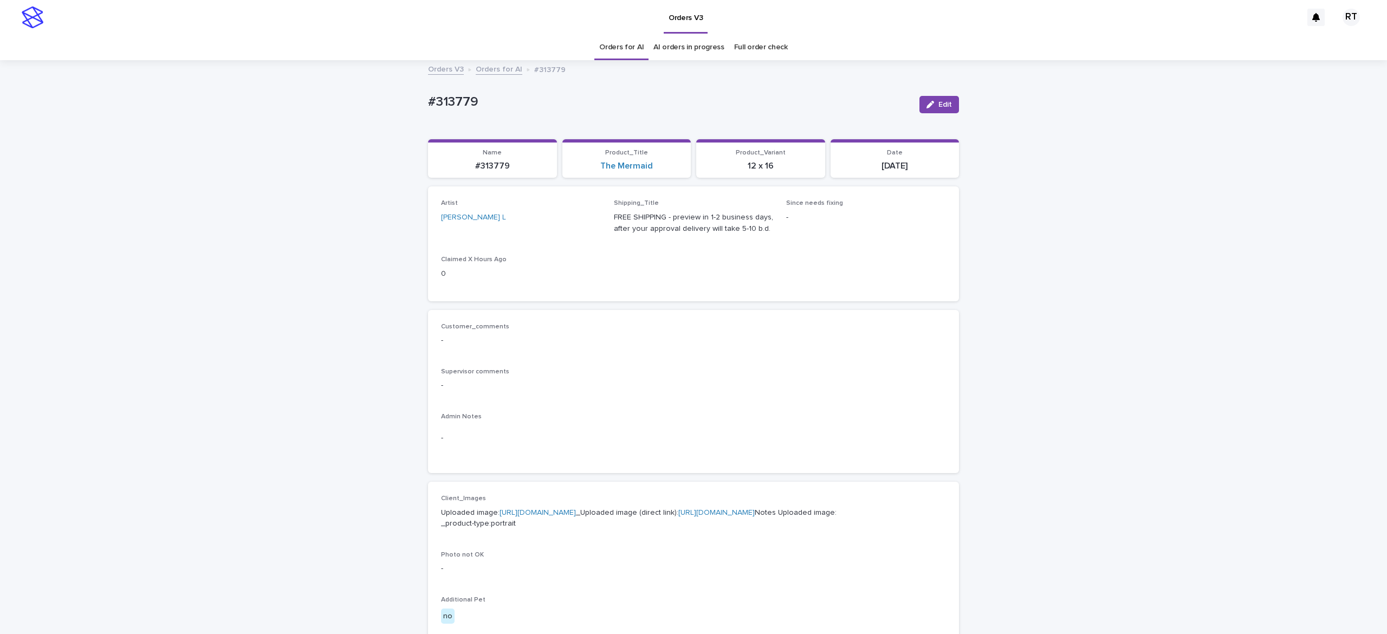
click at [571, 517] on p "Uploaded image: [URL][DOMAIN_NAME] _Uploaded image (direct link): [URL][DOMAIN_…" at bounding box center [693, 518] width 505 height 23
click at [579, 526] on p "Uploaded image: [URL][DOMAIN_NAME] _Uploaded image (direct link): [URL][DOMAIN_…" at bounding box center [693, 518] width 505 height 23
click at [558, 519] on p "Uploaded image: [URL][DOMAIN_NAME] _Uploaded image (direct link): [URL][DOMAIN_…" at bounding box center [693, 518] width 505 height 23
click at [545, 516] on link "[URL][DOMAIN_NAME]" at bounding box center [537, 513] width 76 height 8
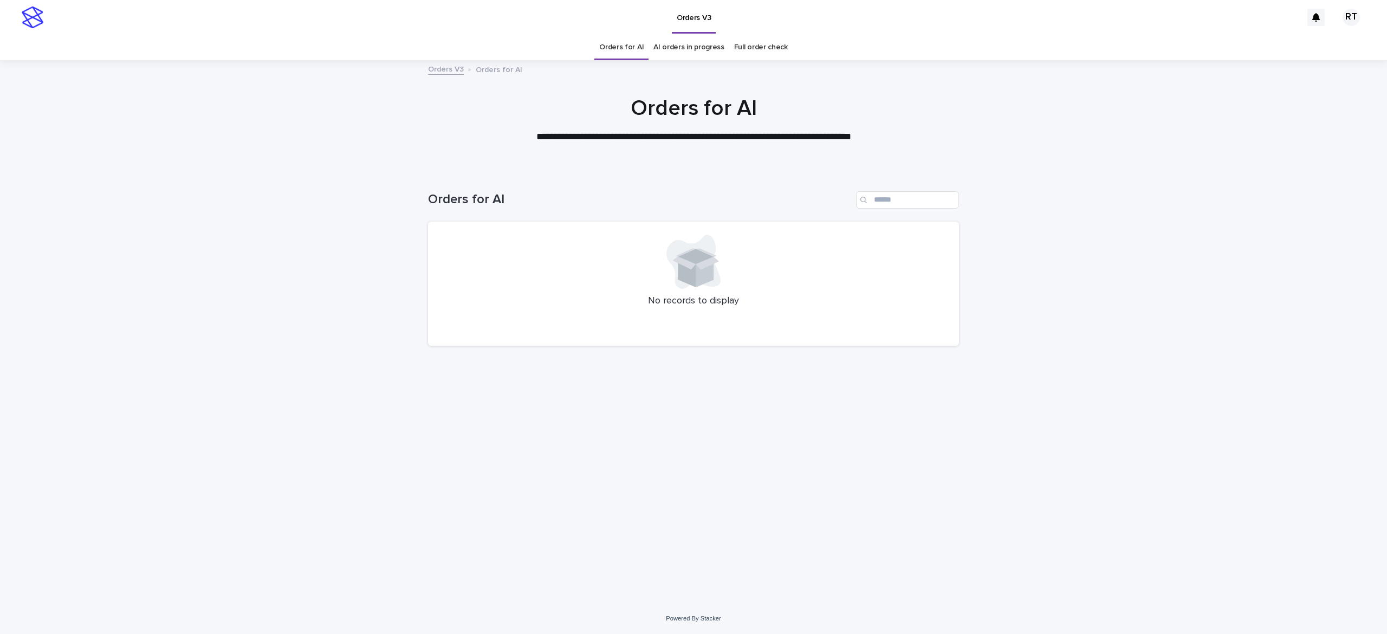
click at [767, 49] on link "Full order check" at bounding box center [761, 47] width 54 height 25
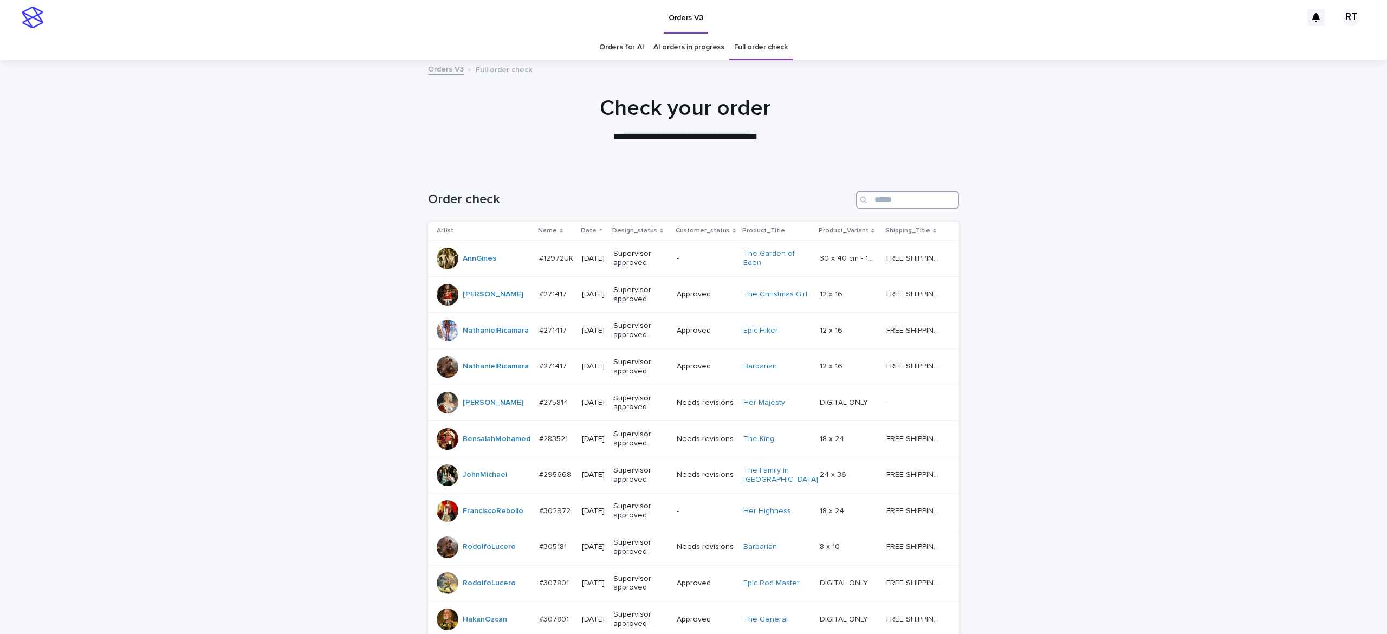
click at [889, 205] on input "Search" at bounding box center [907, 199] width 103 height 17
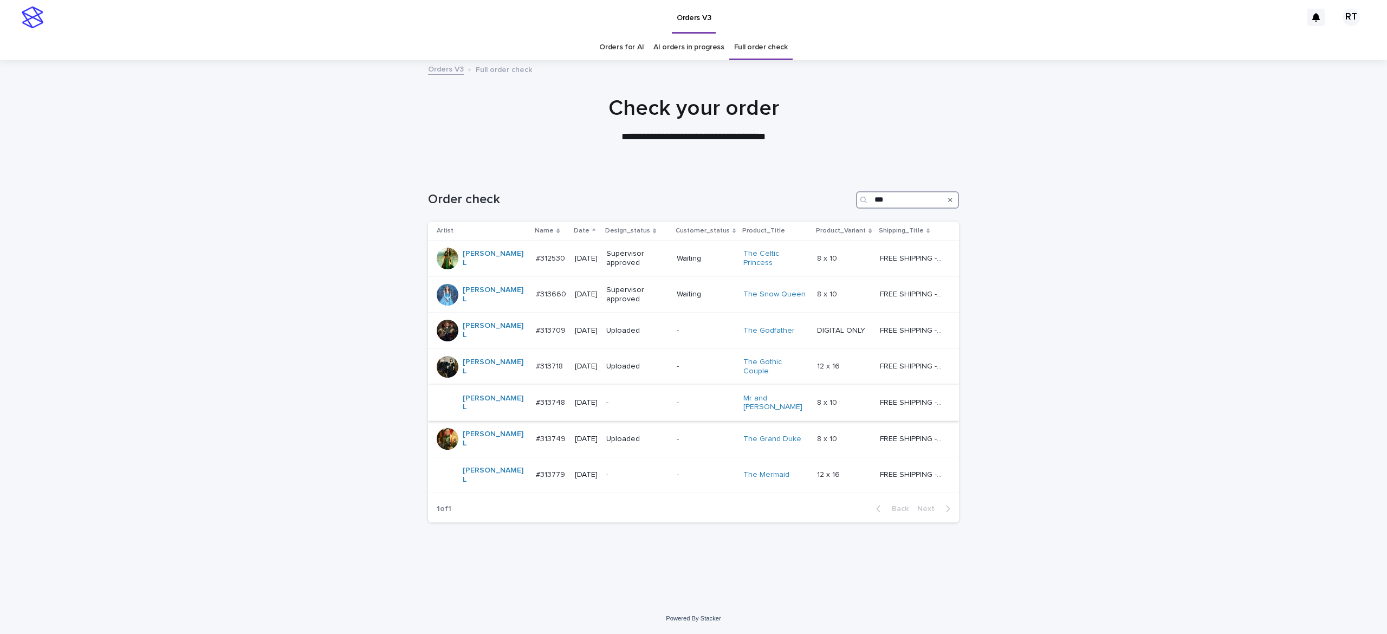
type input "***"
click at [614, 398] on p "-" at bounding box center [637, 402] width 62 height 9
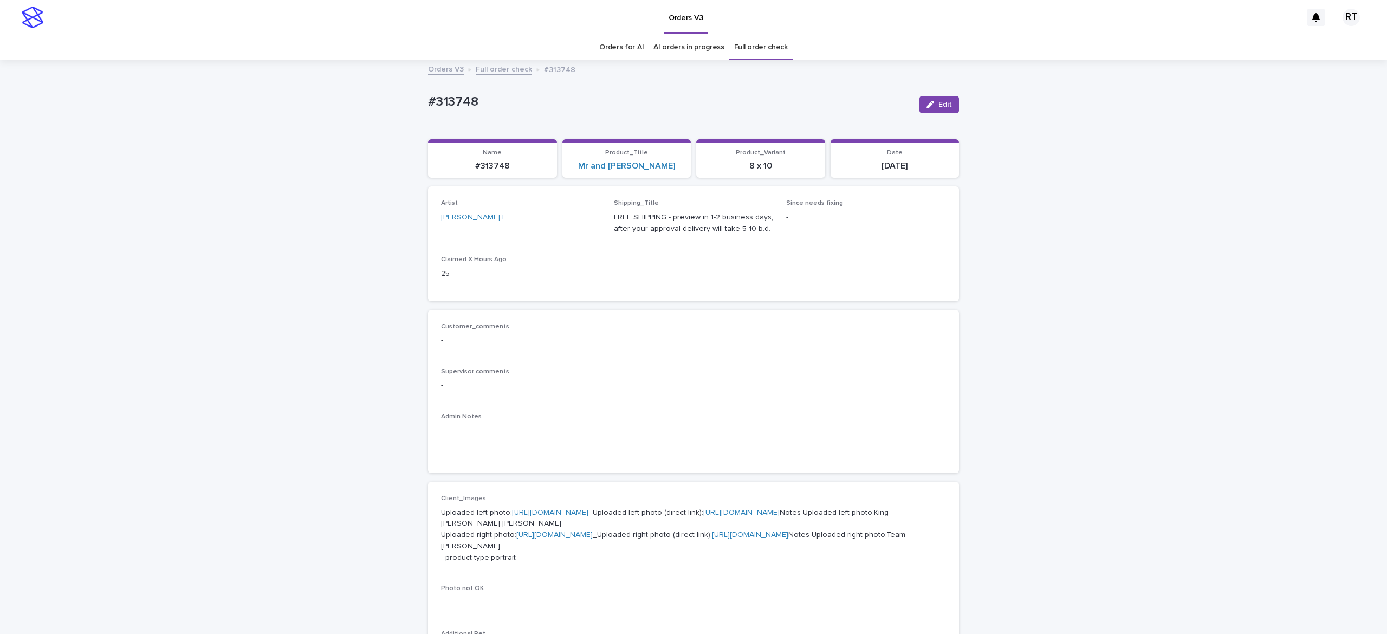
drag, startPoint x: 284, startPoint y: 67, endPoint x: 403, endPoint y: 112, distance: 127.2
click at [288, 66] on div "Orders V3 Full order check #313748" at bounding box center [693, 69] width 1387 height 15
drag, startPoint x: 488, startPoint y: 95, endPoint x: 555, endPoint y: 94, distance: 67.2
click at [527, 95] on div "Loading... Saving… Loading... Saving… #313748 Edit #313748 Edit Sorry, there wa…" at bounding box center [693, 571] width 1387 height 1020
copy p "#313748"
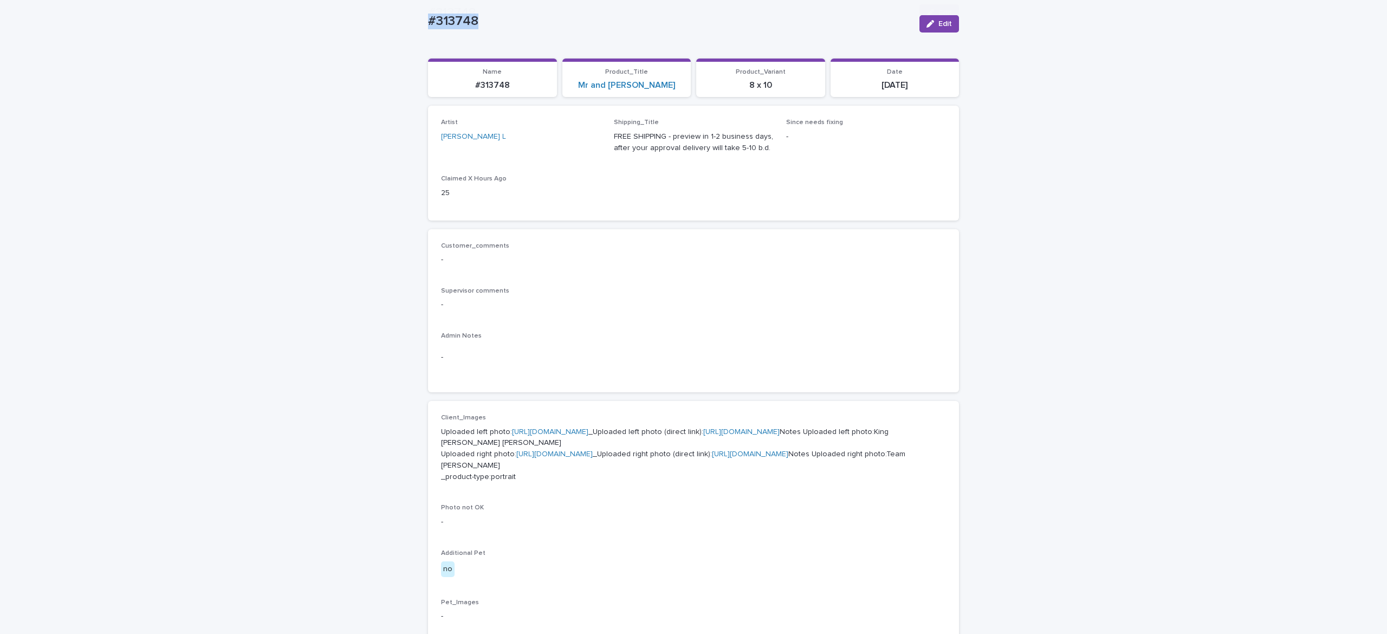
scroll to position [568, 0]
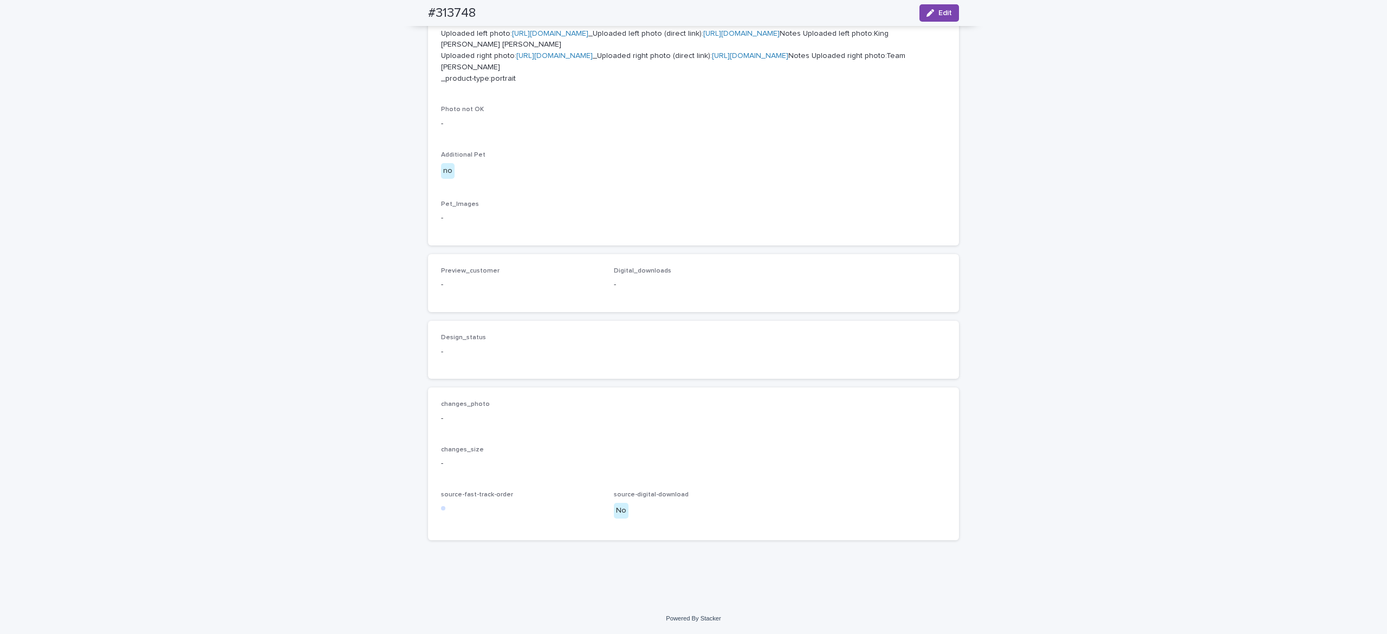
click at [938, 11] on span "Edit" at bounding box center [945, 13] width 14 height 8
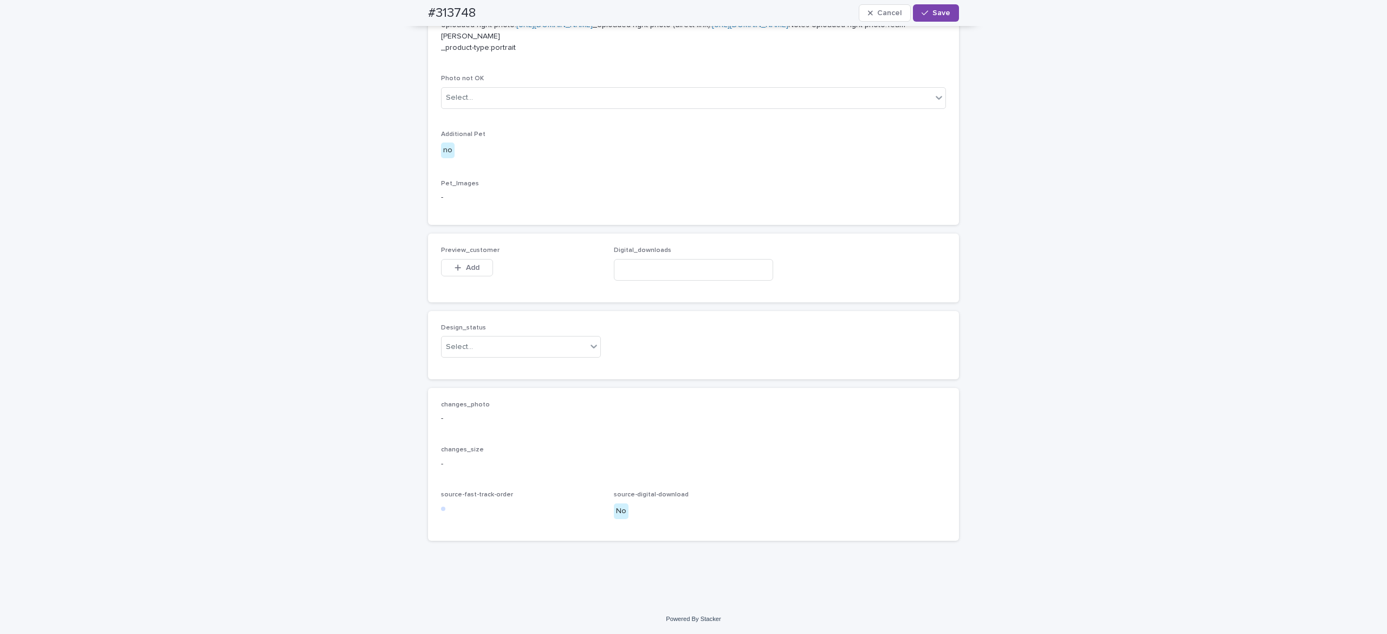
scroll to position [584, 0]
drag, startPoint x: 462, startPoint y: 285, endPoint x: 469, endPoint y: 311, distance: 26.9
click at [466, 271] on span "Add" at bounding box center [473, 268] width 14 height 8
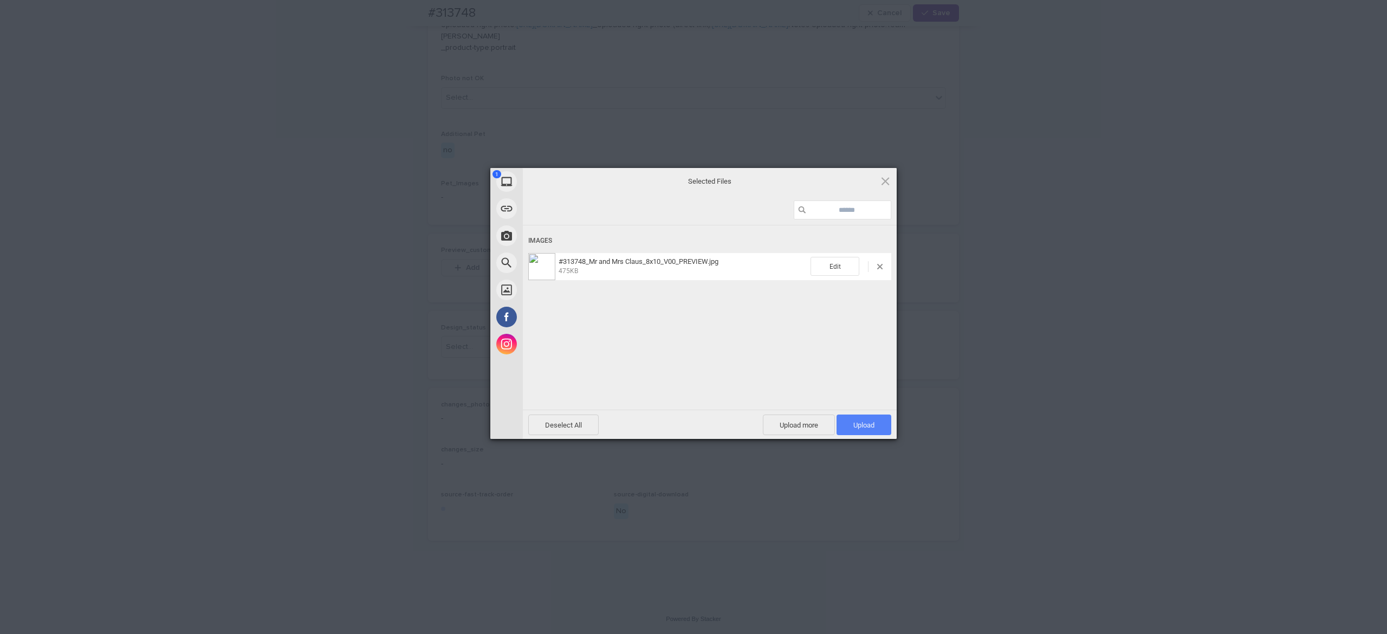
click at [861, 424] on span "Upload 1" at bounding box center [863, 425] width 21 height 8
click at [666, 353] on div "Uploading #313748_Mr and Mrs Claus_8x10_V00_PREVIEW.jpg 0.00B / 475KB" at bounding box center [710, 333] width 374 height 217
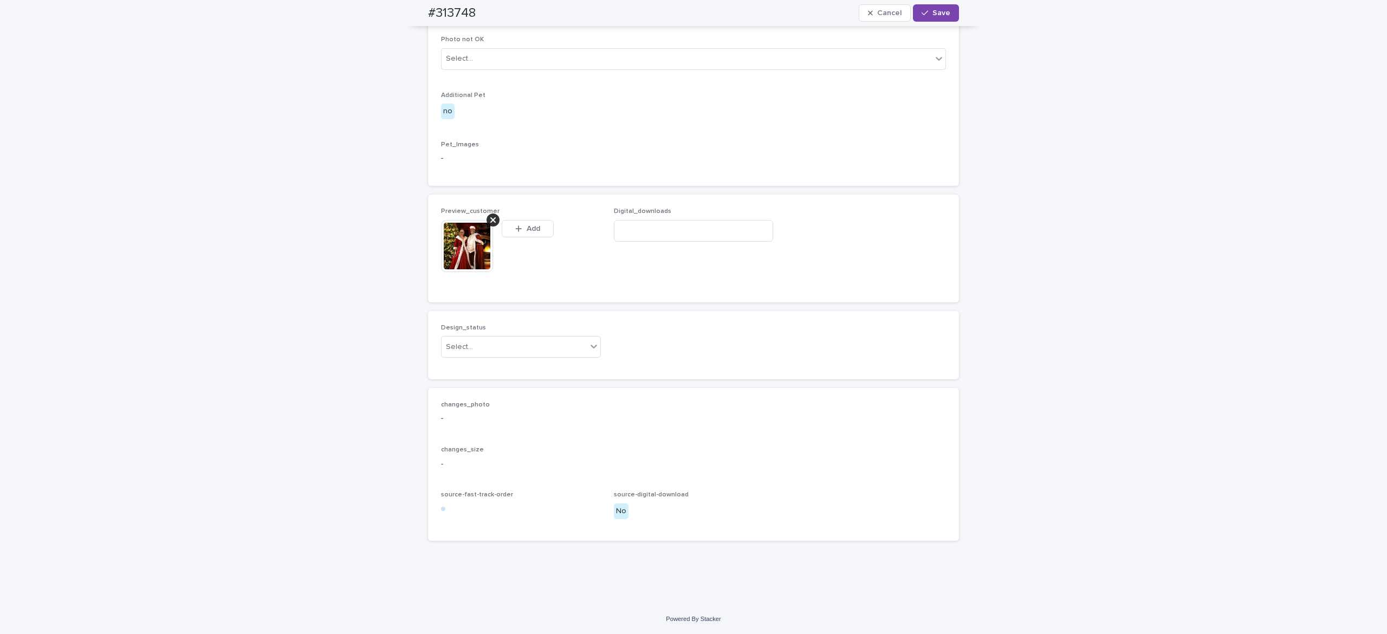
scroll to position [603, 0]
click at [512, 356] on div "Select..." at bounding box center [513, 347] width 145 height 18
drag, startPoint x: 516, startPoint y: 400, endPoint x: 522, endPoint y: 396, distance: 7.1
click at [516, 401] on div "Uploaded" at bounding box center [512, 403] width 159 height 19
click at [932, 15] on span "Save" at bounding box center [941, 13] width 18 height 8
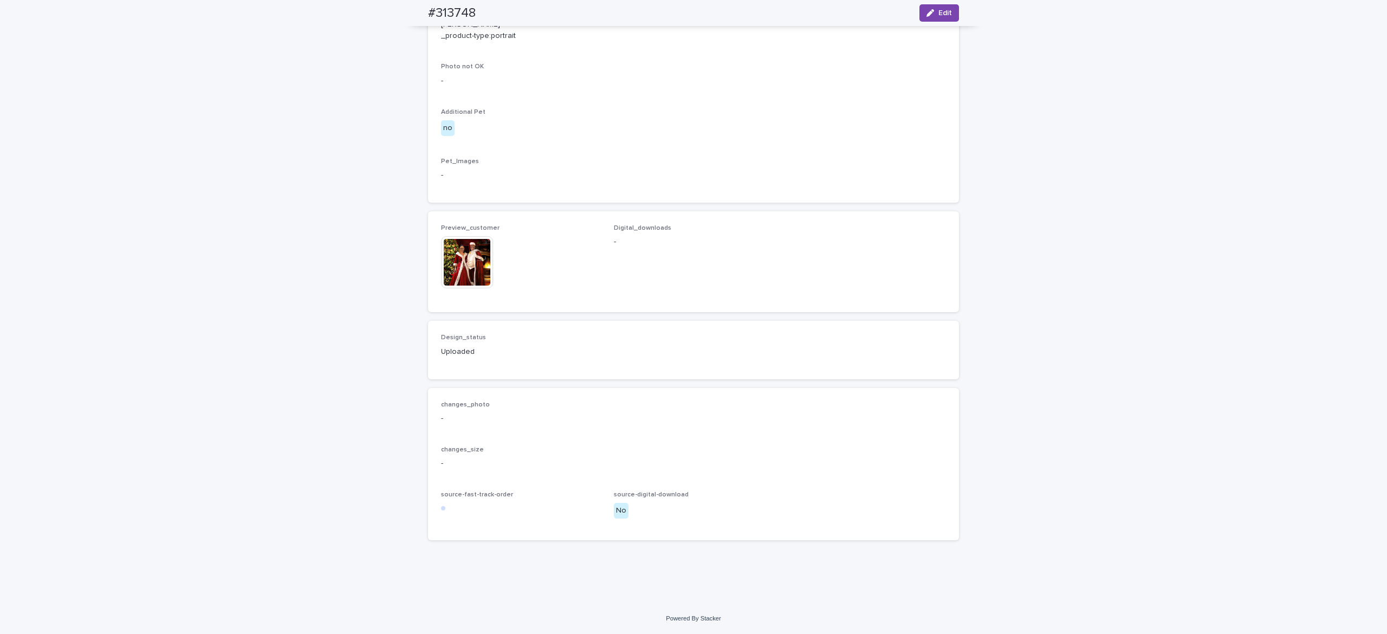
scroll to position [589, 0]
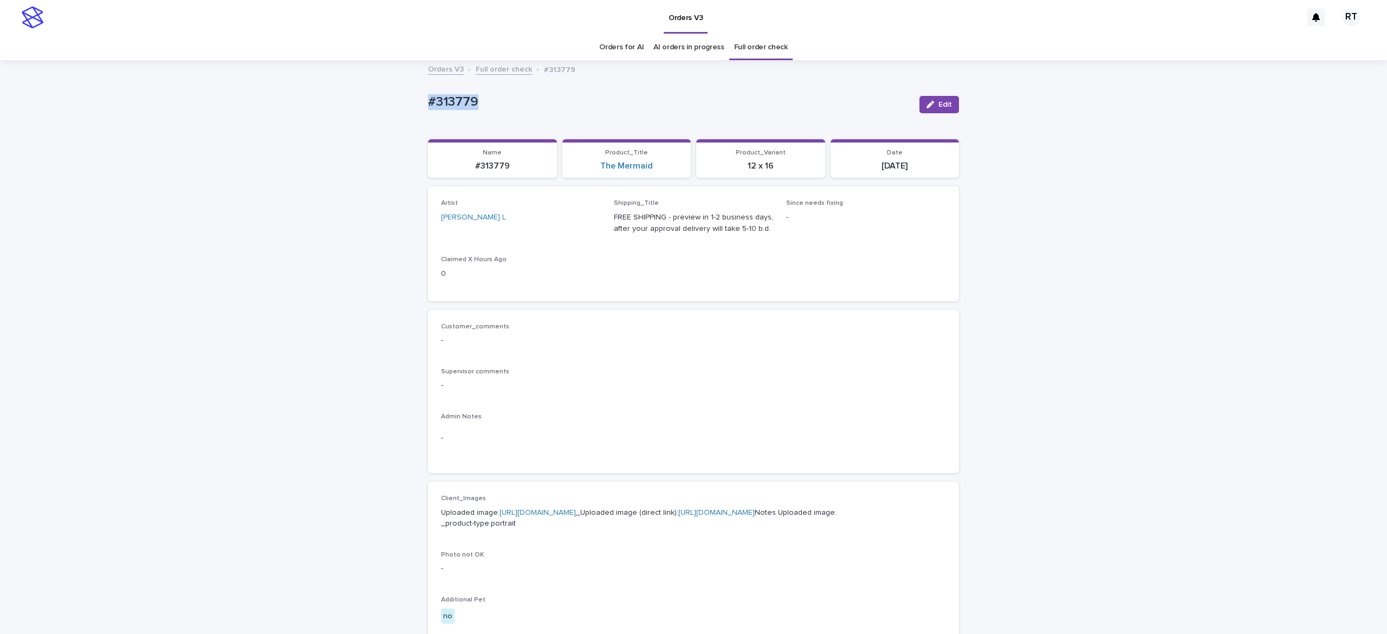
drag, startPoint x: 417, startPoint y: 90, endPoint x: 616, endPoint y: 106, distance: 199.9
click at [568, 102] on div "Loading... Saving… Loading... Saving… #313779 Edit #313779 Edit Sorry, there wa…" at bounding box center [693, 554] width 1387 height 987
copy p "#313779"
drag, startPoint x: 174, startPoint y: 44, endPoint x: 225, endPoint y: 77, distance: 61.1
click at [178, 43] on div "Orders for AI AI orders in progress Full order check" at bounding box center [693, 47] width 1387 height 25
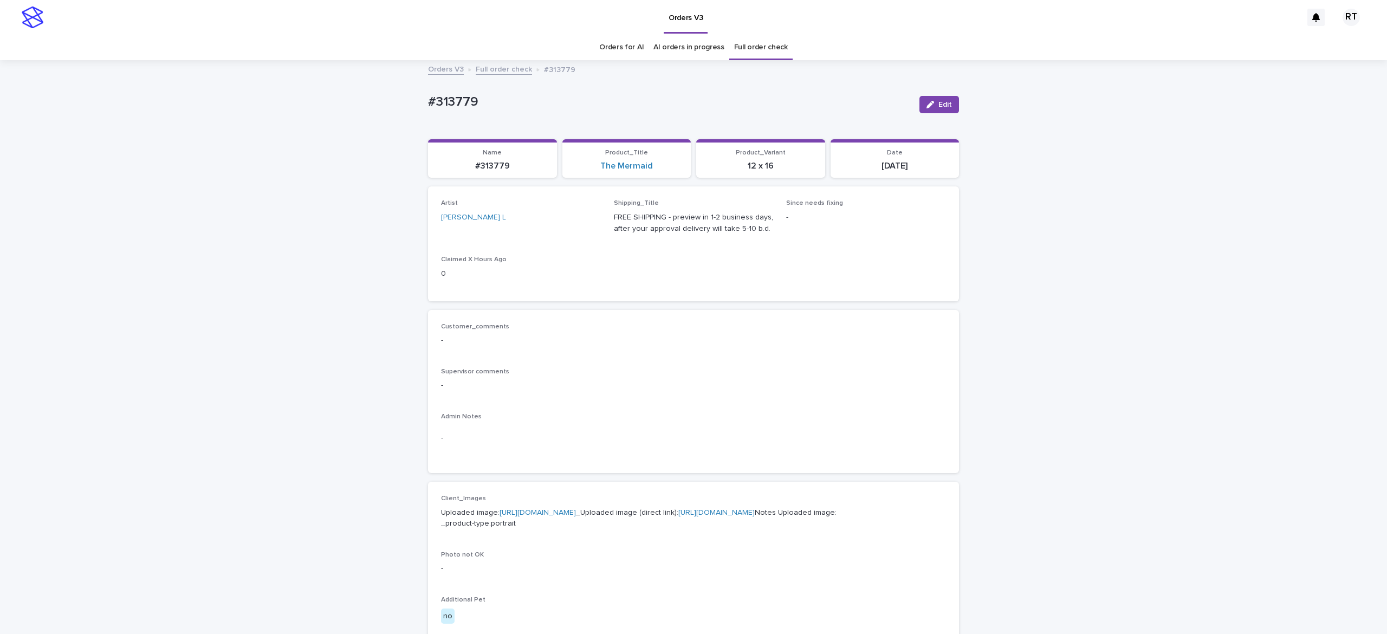
click at [494, 519] on p "Uploaded image: [URL][DOMAIN_NAME] _Uploaded image (direct link): [URL][DOMAIN_…" at bounding box center [693, 518] width 505 height 23
click at [499, 516] on link "[URL][DOMAIN_NAME]" at bounding box center [537, 513] width 76 height 8
